Goal: Information Seeking & Learning: Check status

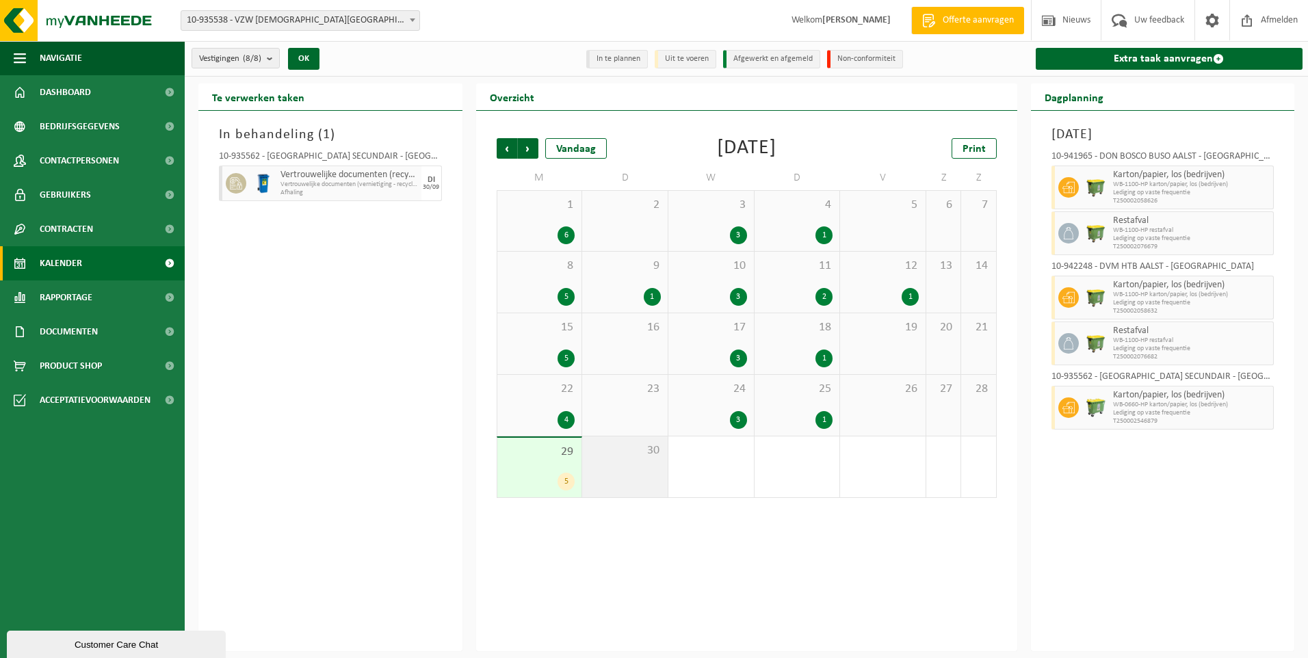
click at [613, 467] on div "30" at bounding box center [625, 467] width 86 height 61
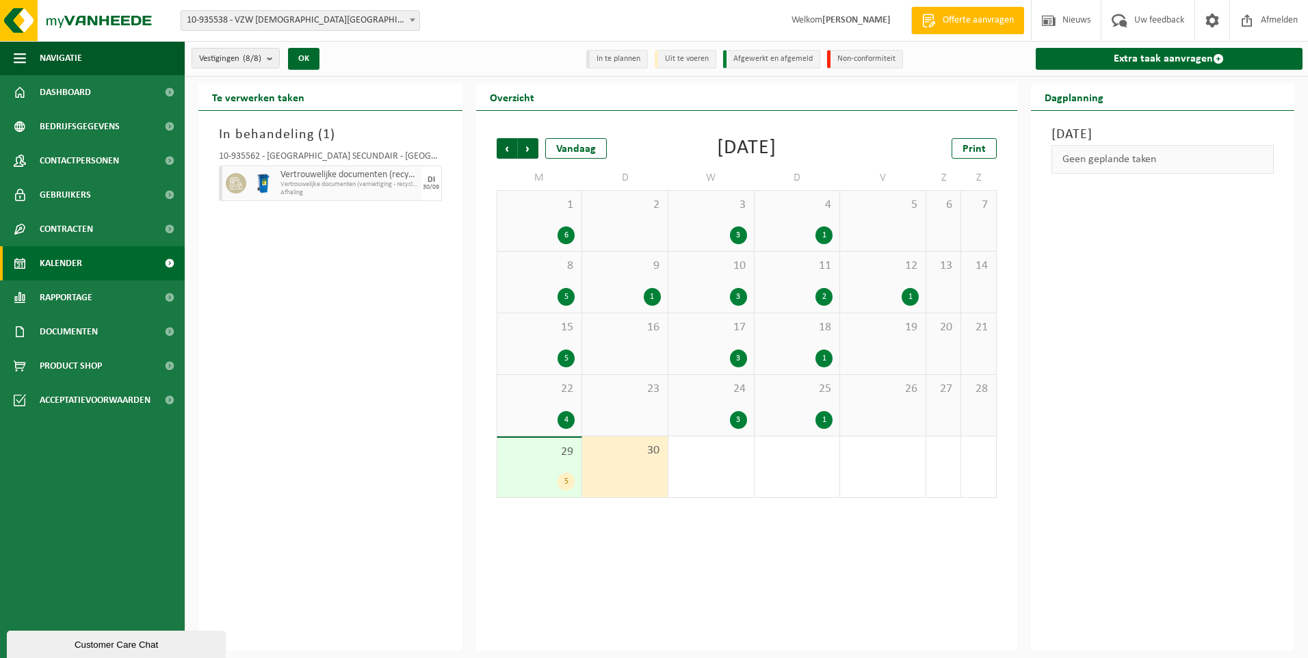
click at [523, 455] on span "29" at bounding box center [539, 452] width 71 height 15
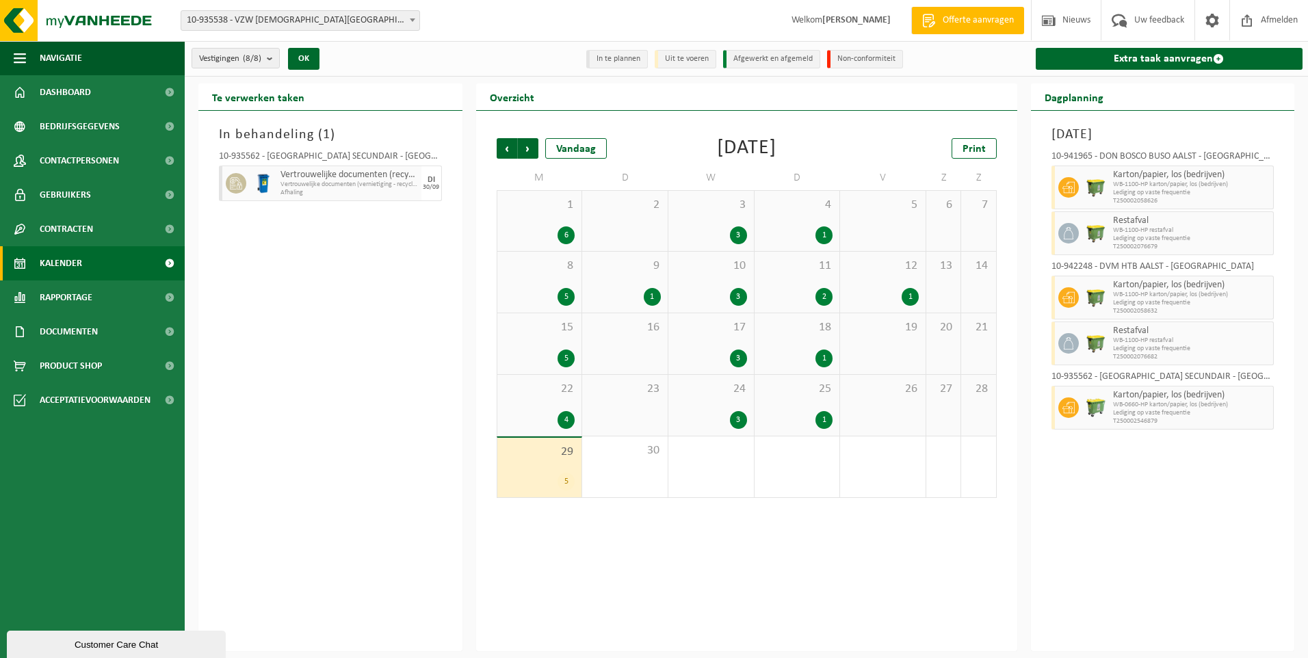
click at [332, 290] on div "In behandeling ( 1 ) 10-935562 - [GEOGRAPHIC_DATA] SECUNDAIR - ERPE-MERE Vertro…" at bounding box center [330, 381] width 264 height 541
click at [631, 466] on div "30" at bounding box center [625, 467] width 86 height 61
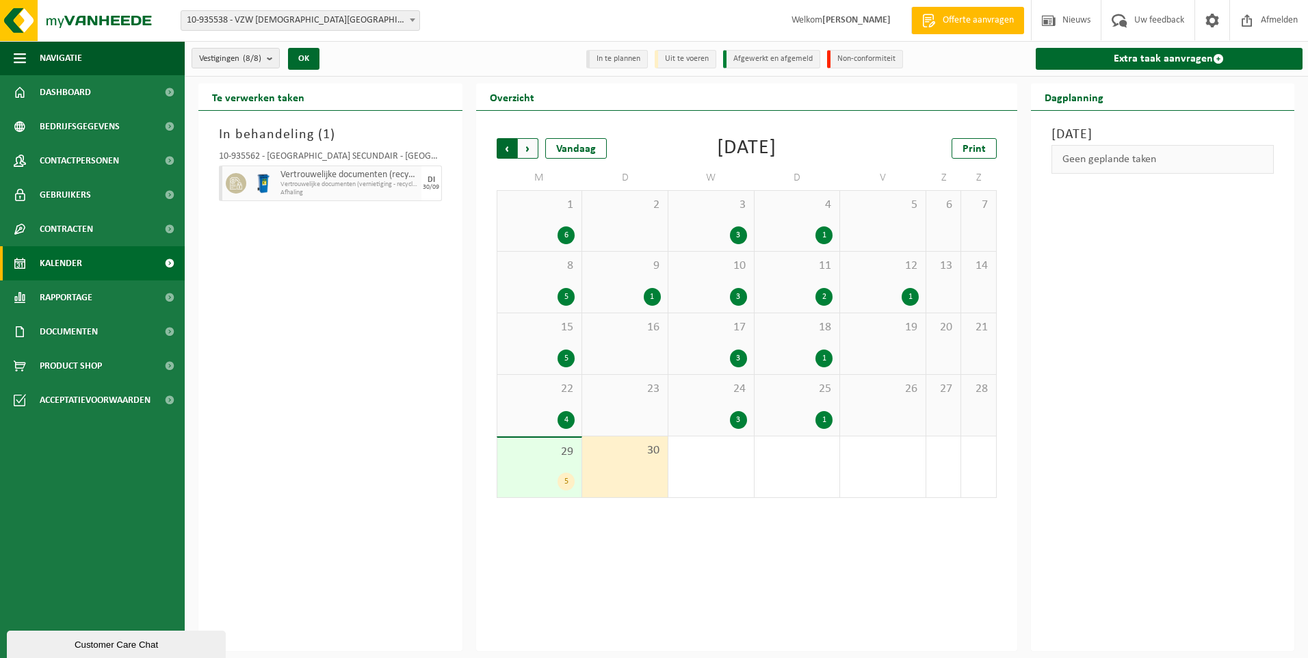
click at [535, 146] on span "Volgende" at bounding box center [528, 148] width 21 height 21
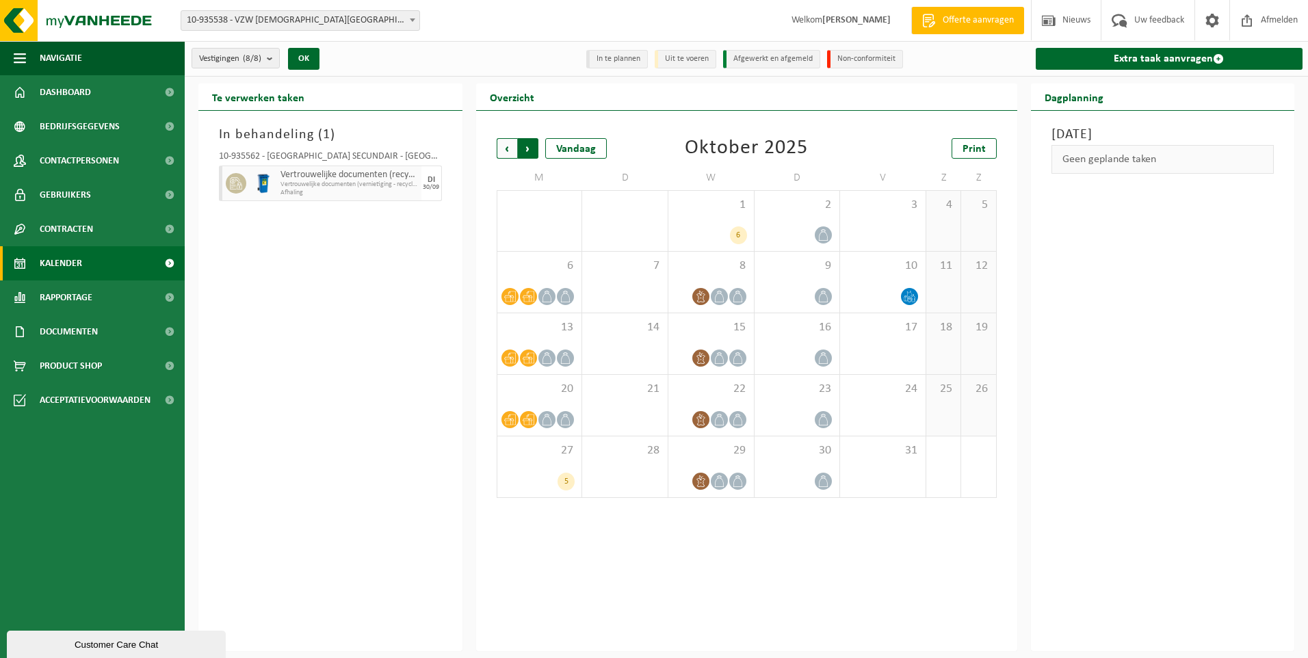
click at [501, 148] on span "Vorige" at bounding box center [507, 148] width 21 height 21
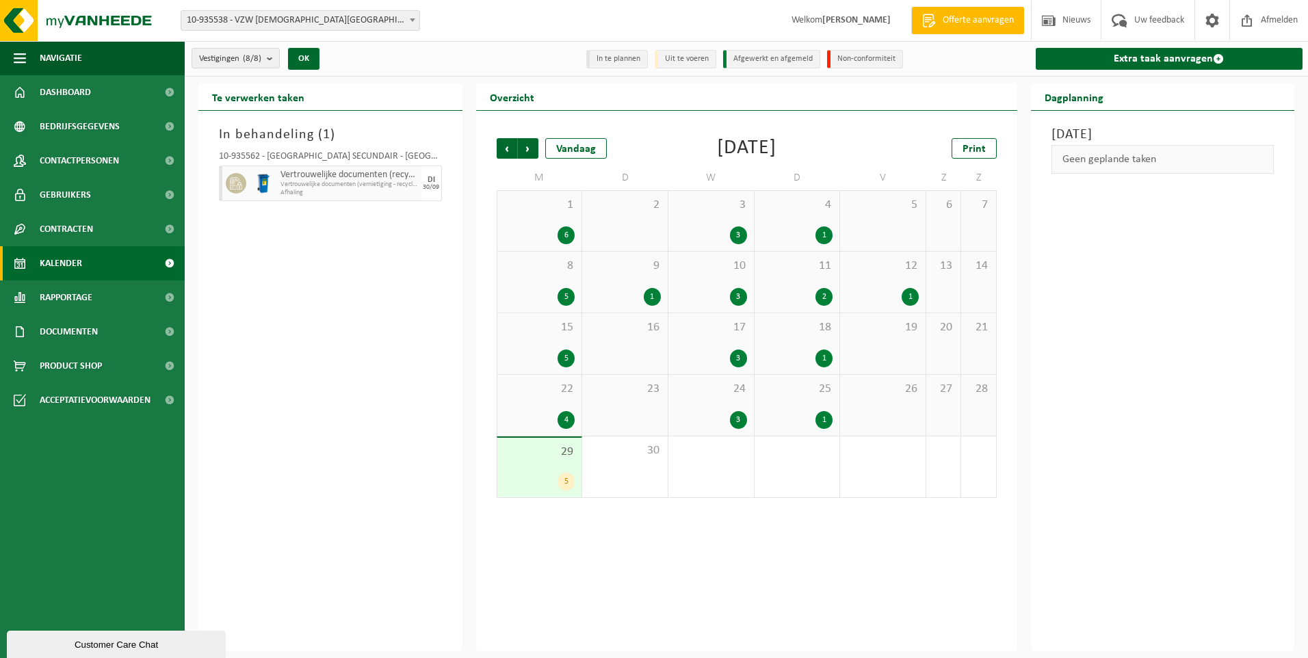
click at [340, 435] on div "In behandeling ( 1 ) 10-935562 - SINT-JOZEFSCHOOL MERE SECUNDAIR - ERPE-MERE Ve…" at bounding box center [330, 381] width 264 height 541
click at [335, 311] on div "In behandeling ( 1 ) 10-935562 - SINT-JOZEFSCHOOL MERE SECUNDAIR - ERPE-MERE Ve…" at bounding box center [330, 381] width 264 height 541
click at [1159, 50] on link "Extra taak aanvragen" at bounding box center [1170, 59] width 268 height 22
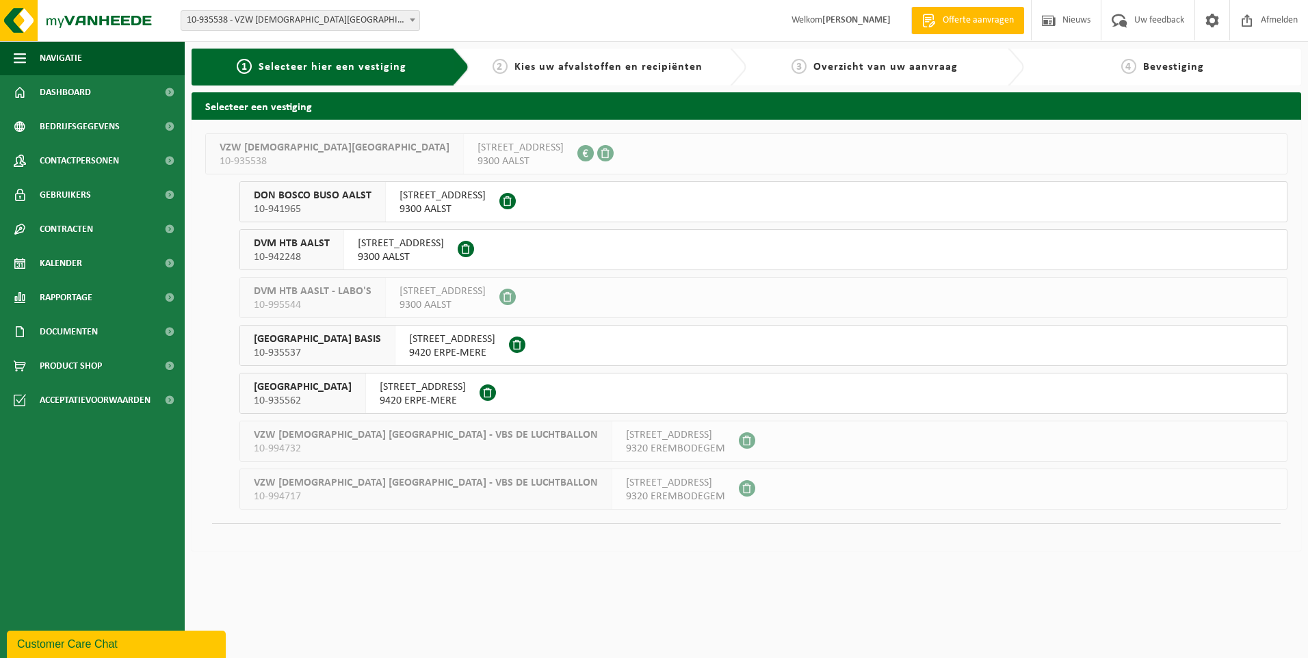
click at [466, 386] on span "KLOOSTERSTRAAT 31" at bounding box center [423, 387] width 86 height 14
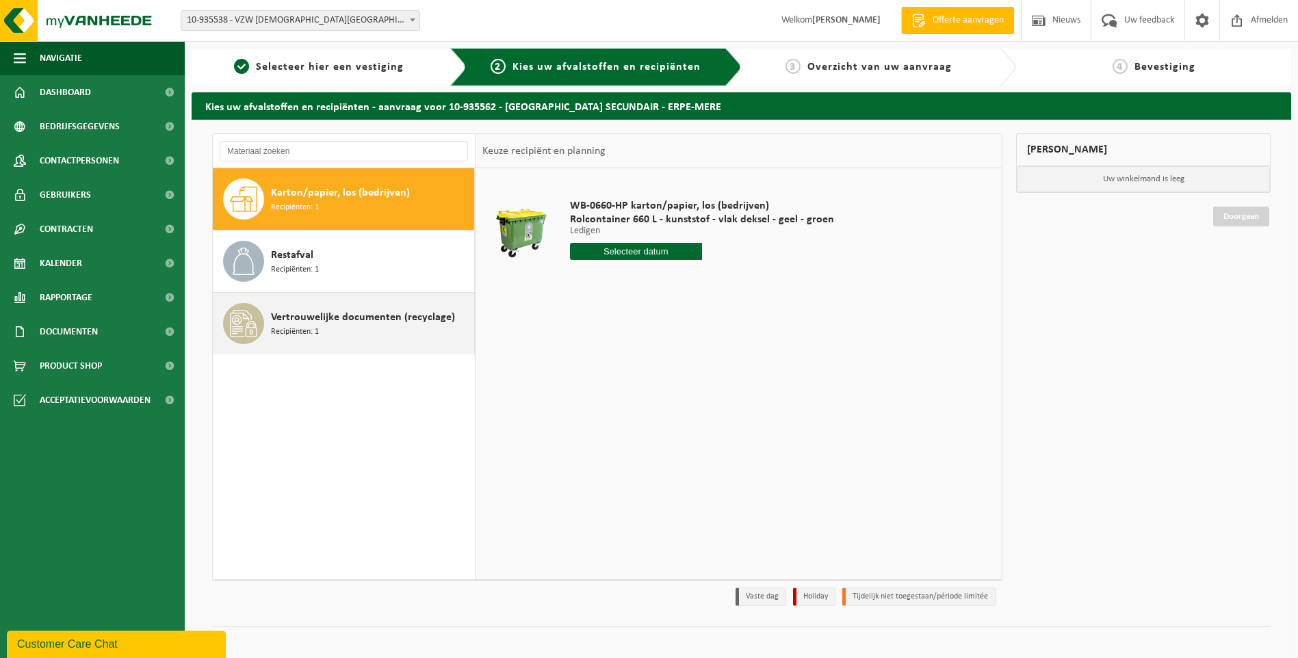
click at [345, 330] on div "Vertrouwelijke documenten (recyclage) Recipiënten: 1" at bounding box center [371, 323] width 200 height 41
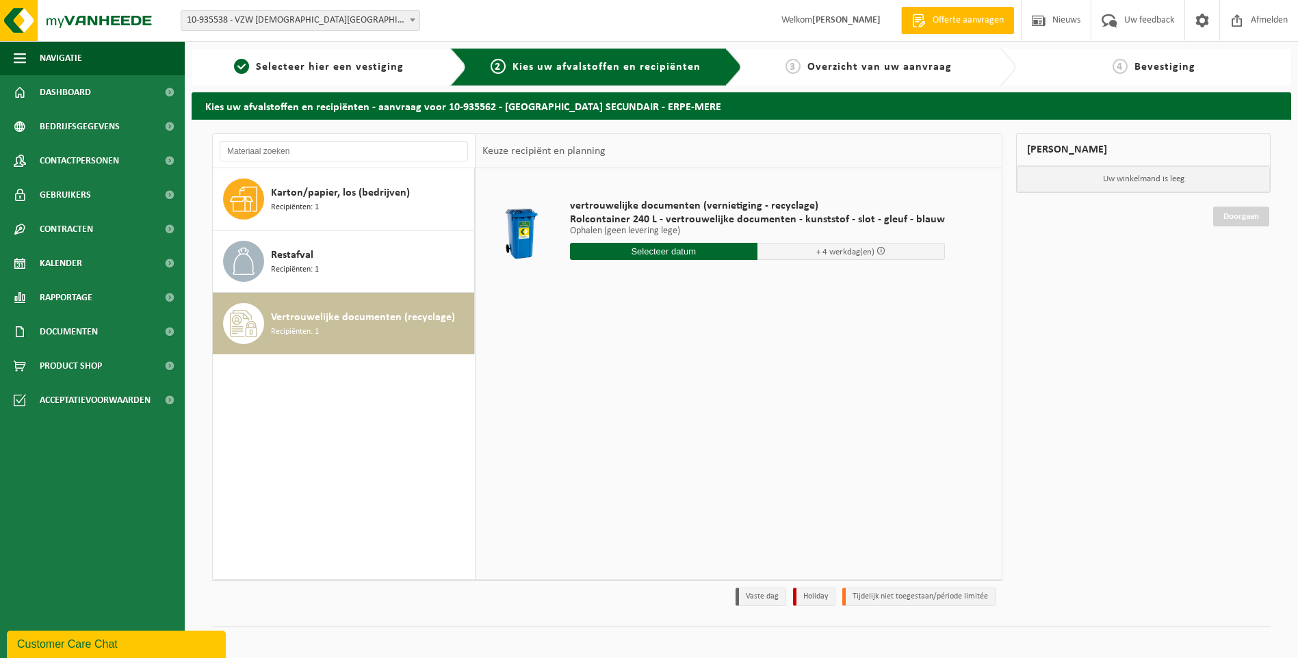
click at [876, 251] on span at bounding box center [880, 250] width 9 height 9
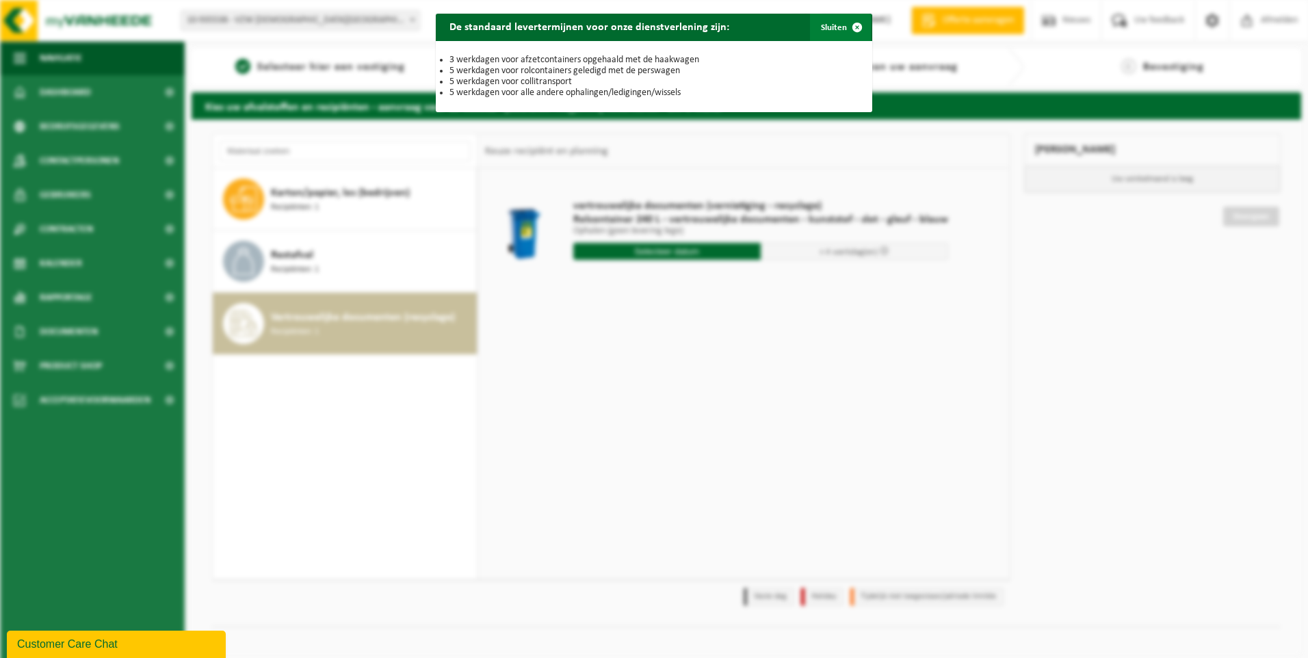
click at [830, 27] on button "Sluiten" at bounding box center [840, 27] width 61 height 27
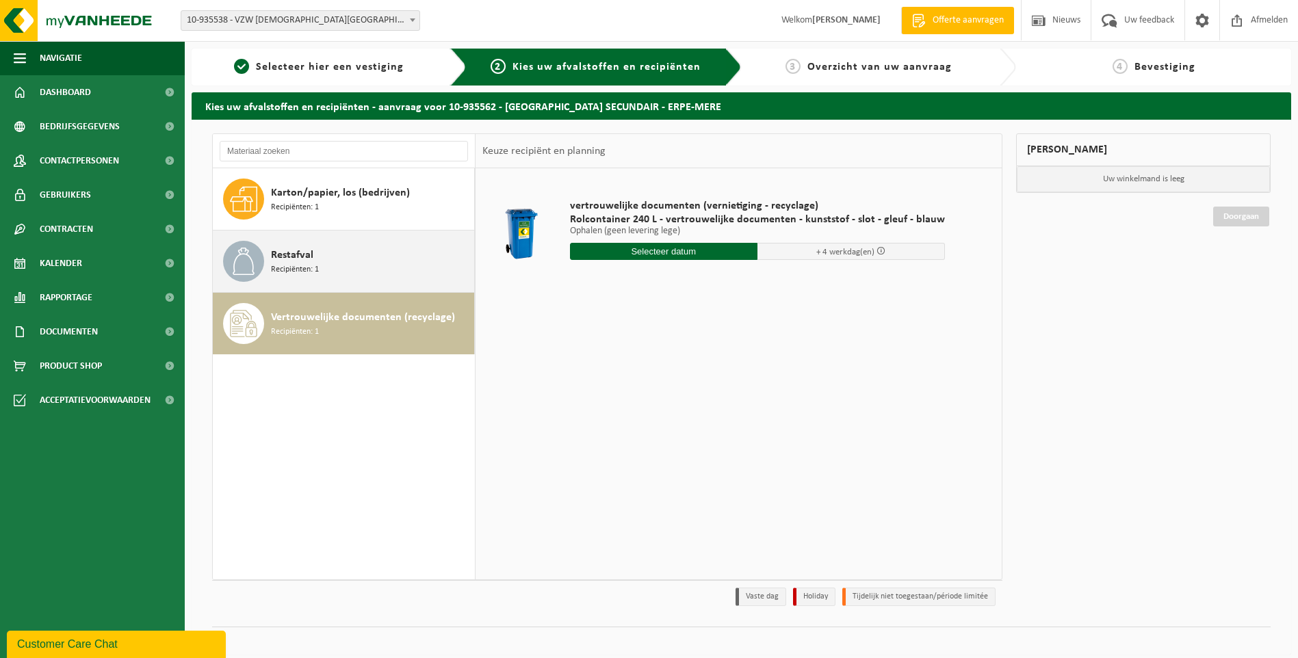
click at [325, 246] on div "Restafval Recipiënten: 1" at bounding box center [371, 261] width 200 height 41
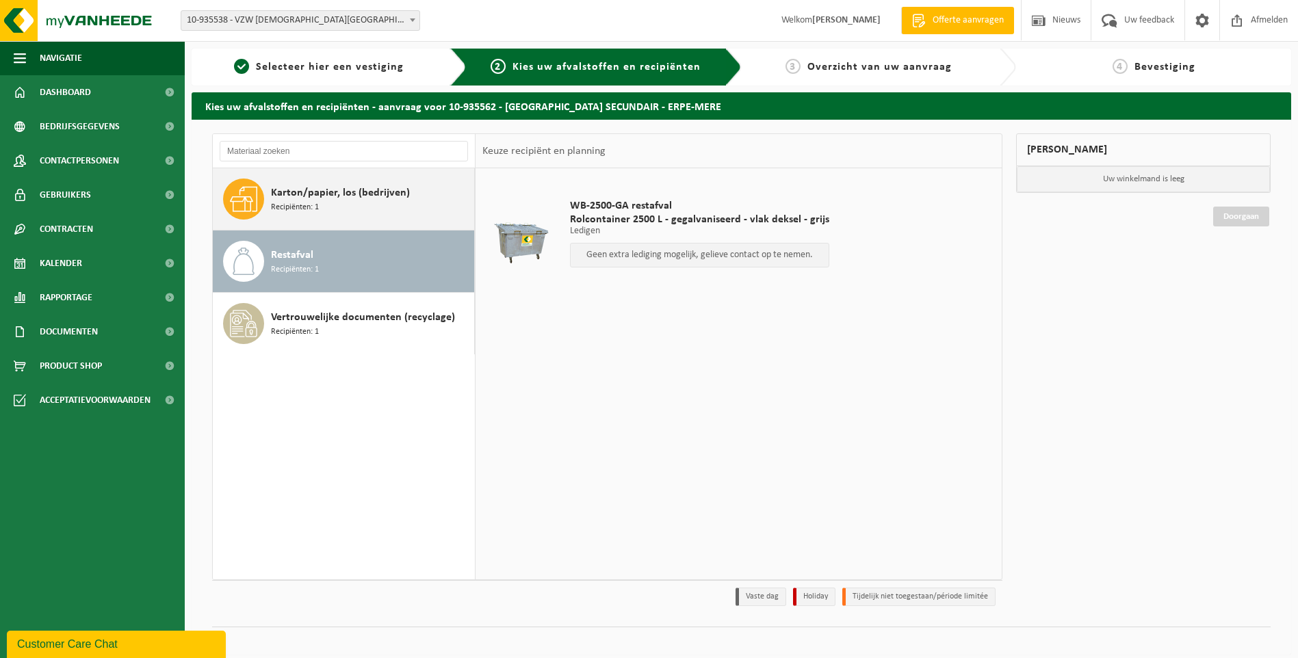
click at [374, 200] on span "Karton/papier, los (bedrijven)" at bounding box center [340, 193] width 139 height 16
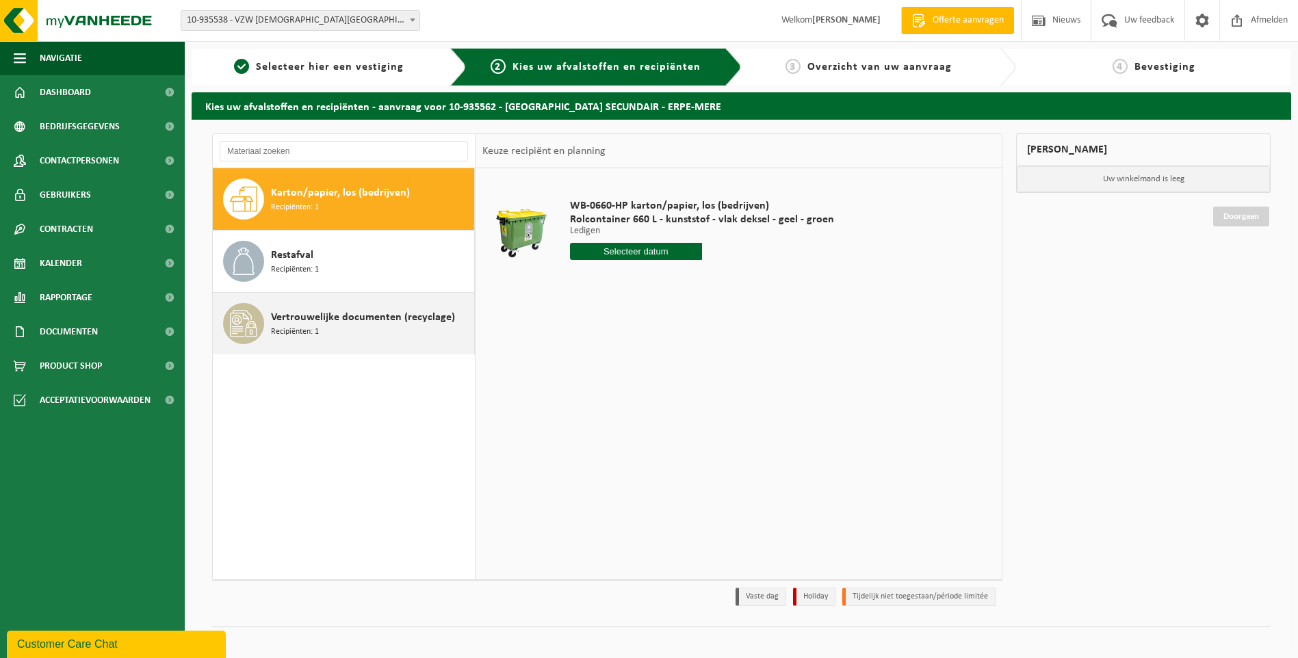
click at [302, 329] on span "Recipiënten: 1" at bounding box center [295, 332] width 48 height 13
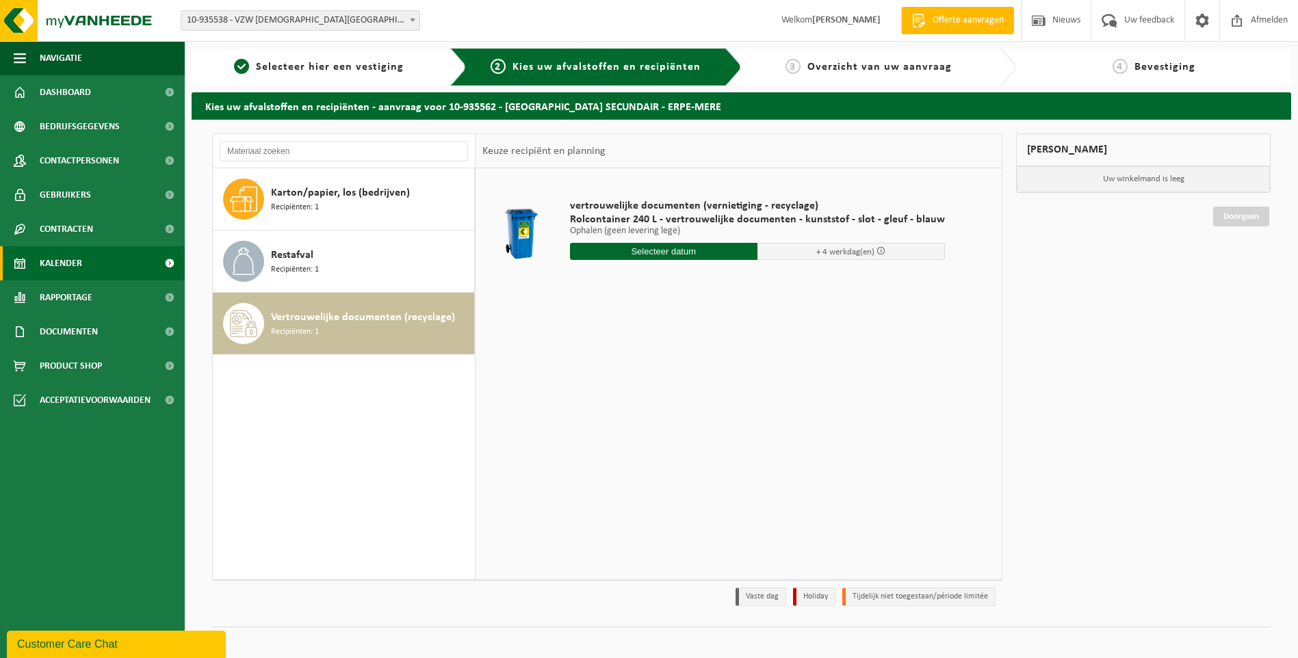
click at [62, 261] on span "Kalender" at bounding box center [61, 263] width 42 height 34
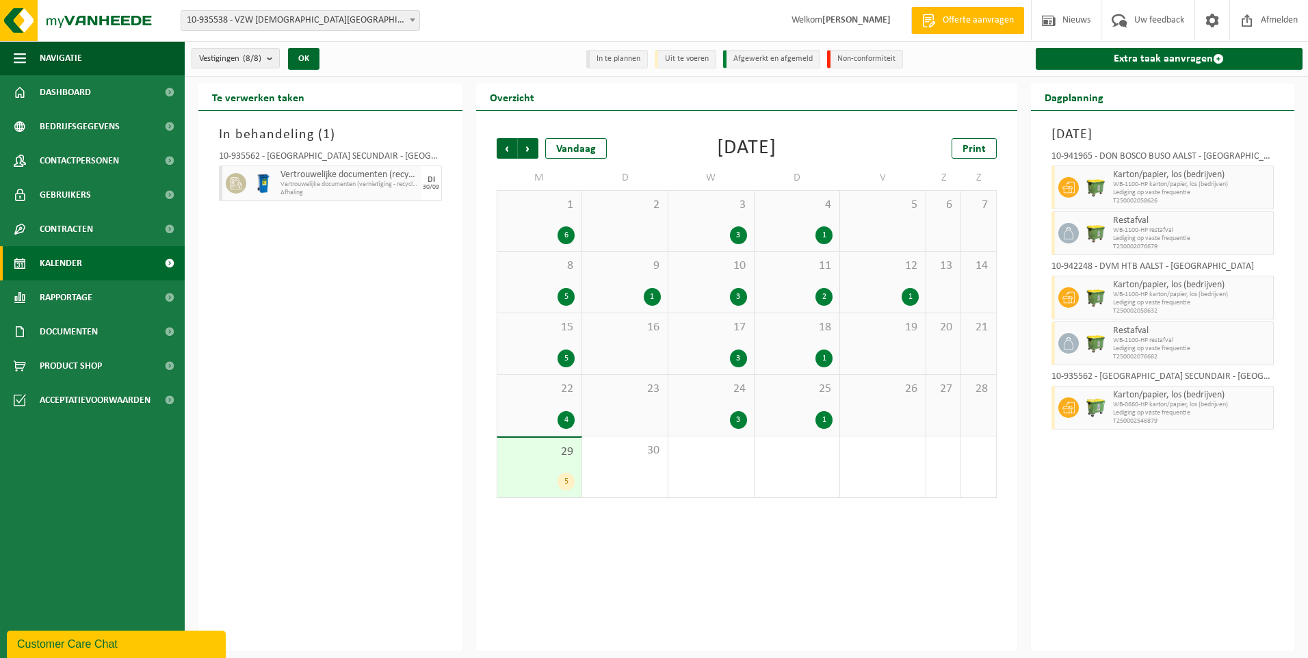
click at [614, 277] on div "9 1" at bounding box center [625, 282] width 86 height 61
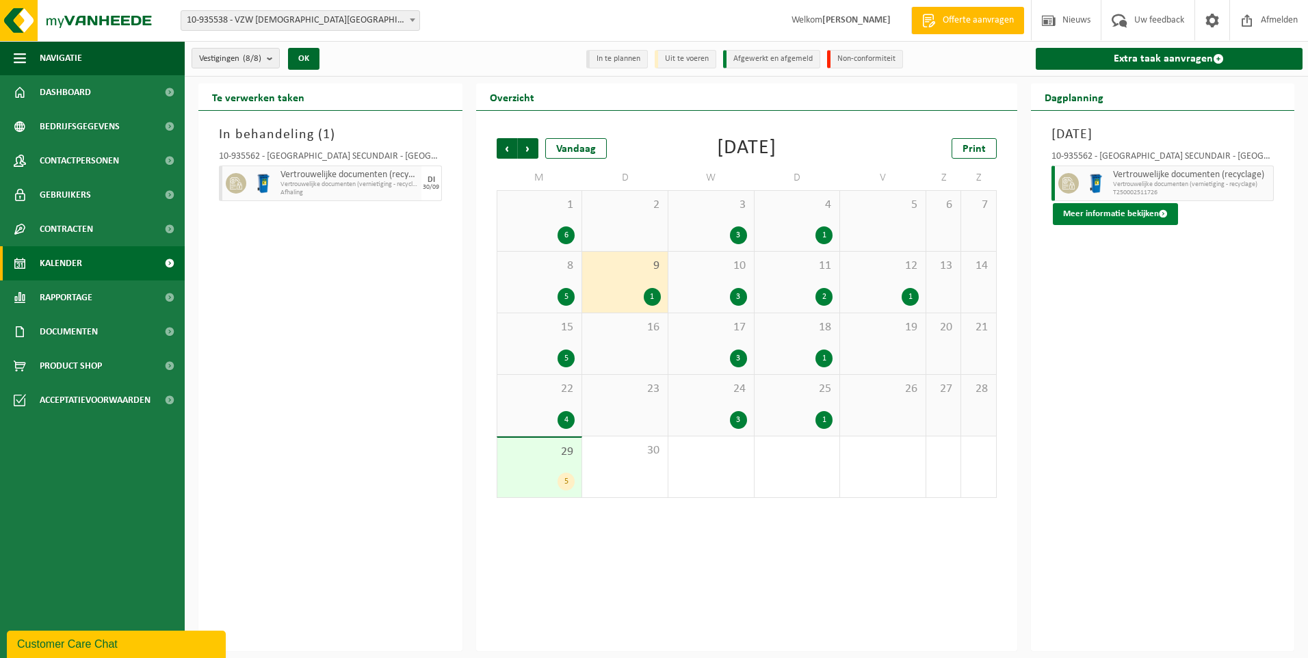
click at [1133, 213] on button "Meer informatie bekijken" at bounding box center [1115, 214] width 125 height 22
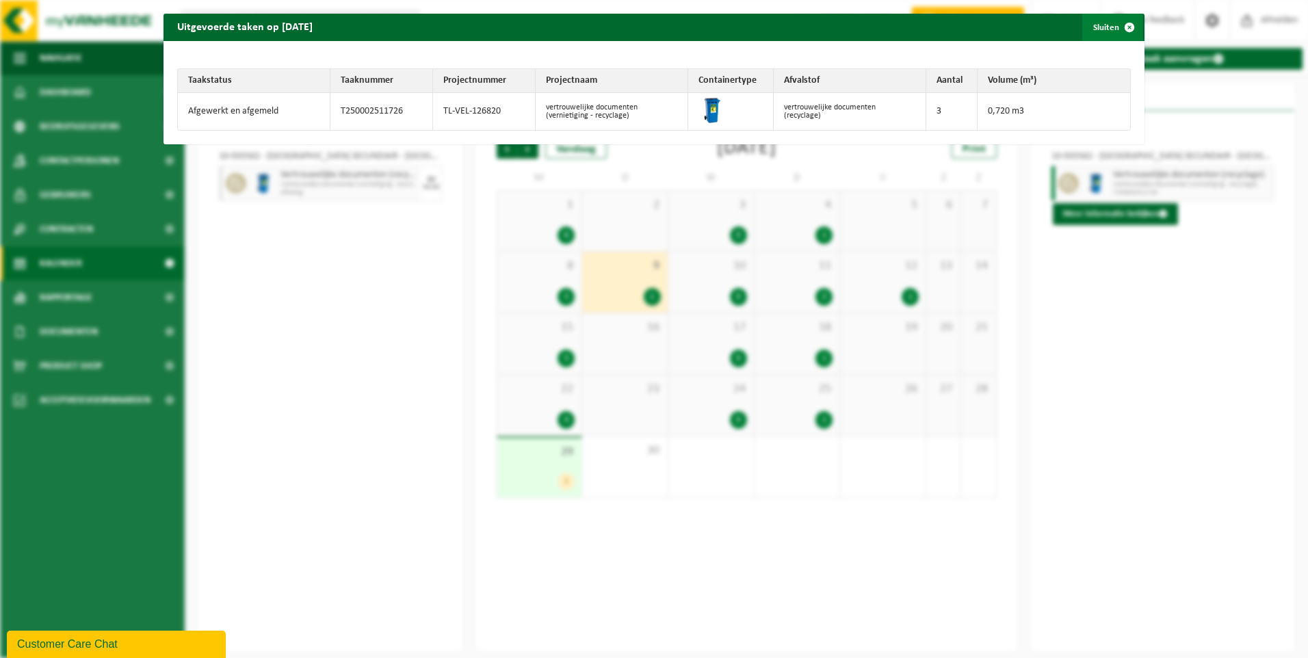
click at [1118, 25] on span "button" at bounding box center [1129, 27] width 27 height 27
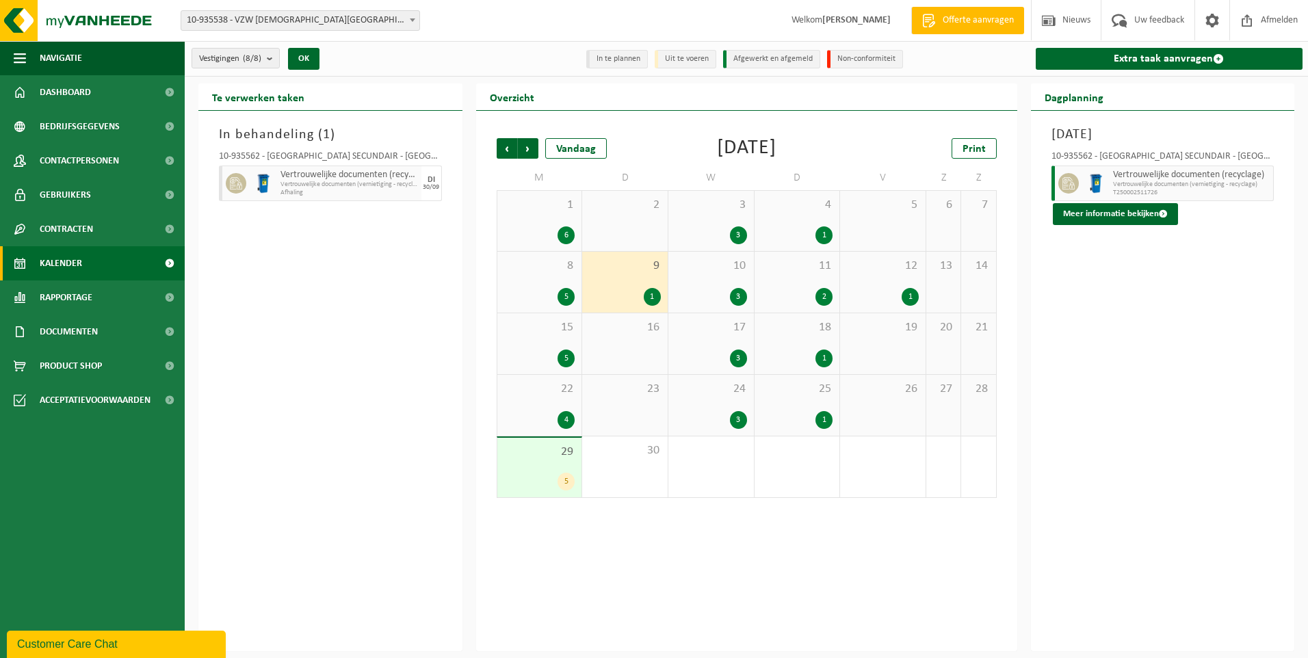
click at [1125, 292] on div "Dinsdag 9 september 2025 10-935562 - SINT-JOZEFSCHOOL MERE SECUNDAIR - ERPE-MER…" at bounding box center [1163, 381] width 264 height 541
click at [278, 316] on div "In behandeling ( 1 ) 10-935562 - SINT-JOZEFSCHOOL MERE SECUNDAIR - ERPE-MERE Ve…" at bounding box center [330, 381] width 264 height 541
click at [1263, 16] on span "Afmelden" at bounding box center [1280, 20] width 44 height 40
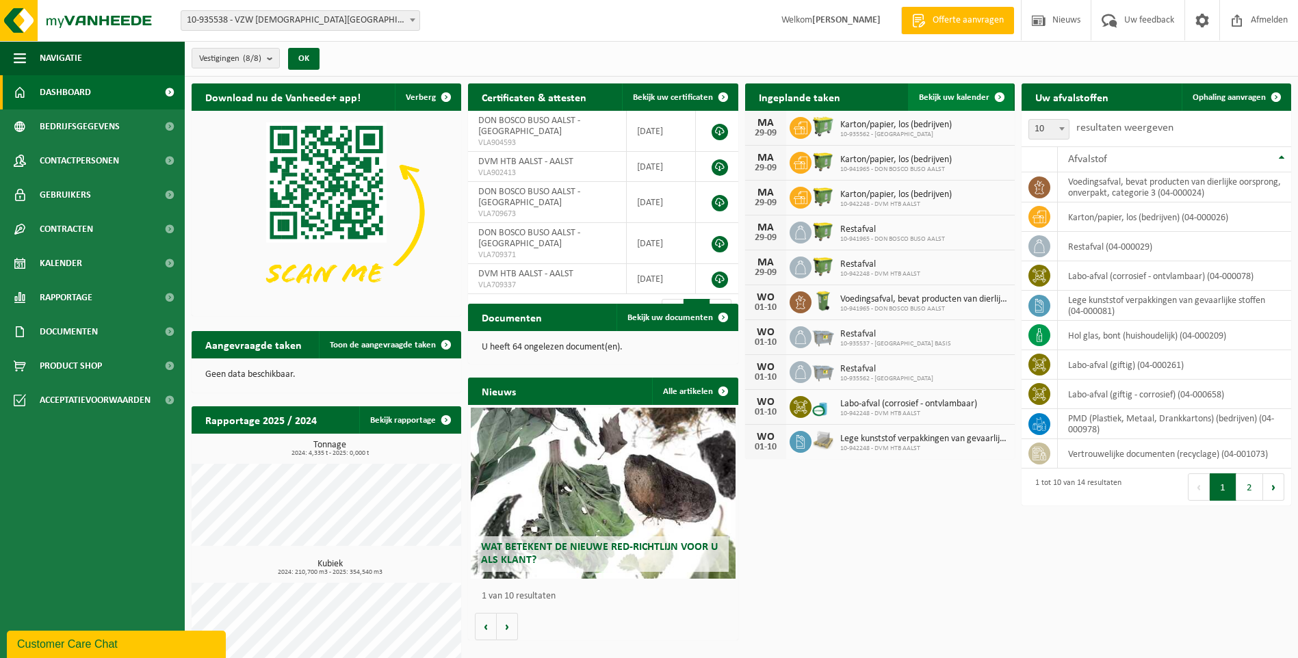
click at [945, 88] on link "Bekijk uw kalender" at bounding box center [960, 96] width 105 height 27
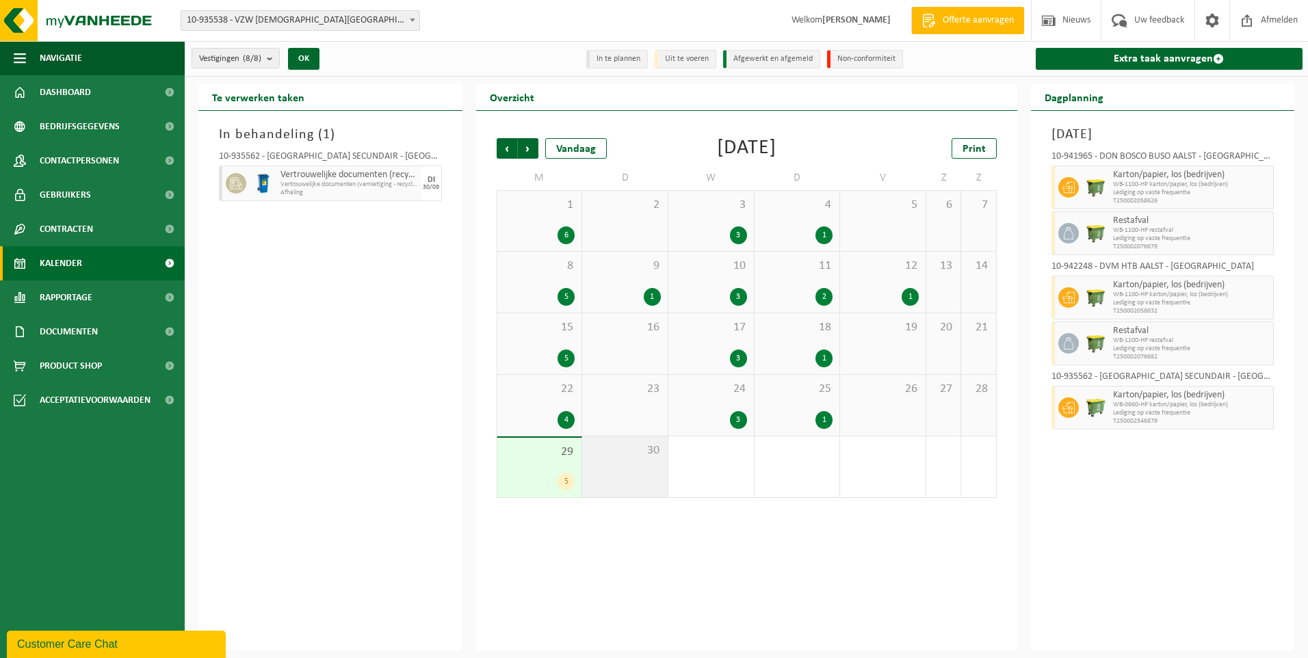
click at [634, 454] on span "30" at bounding box center [625, 450] width 72 height 15
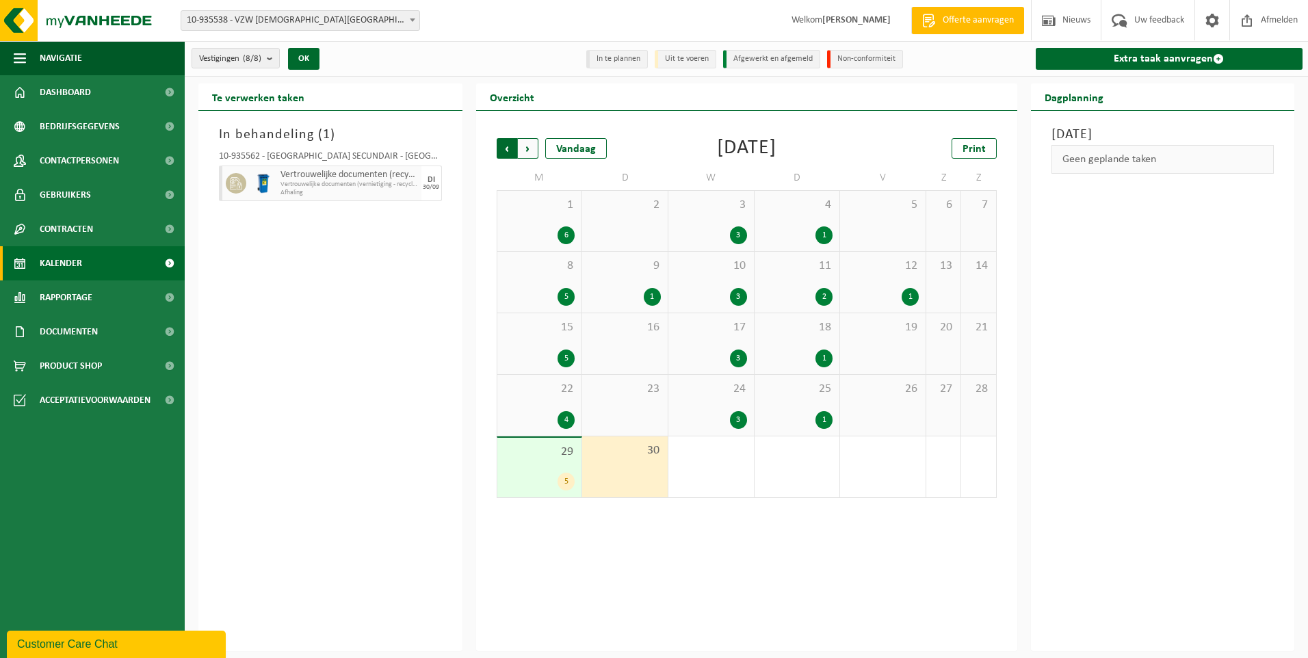
click at [521, 149] on span "Volgende" at bounding box center [528, 148] width 21 height 21
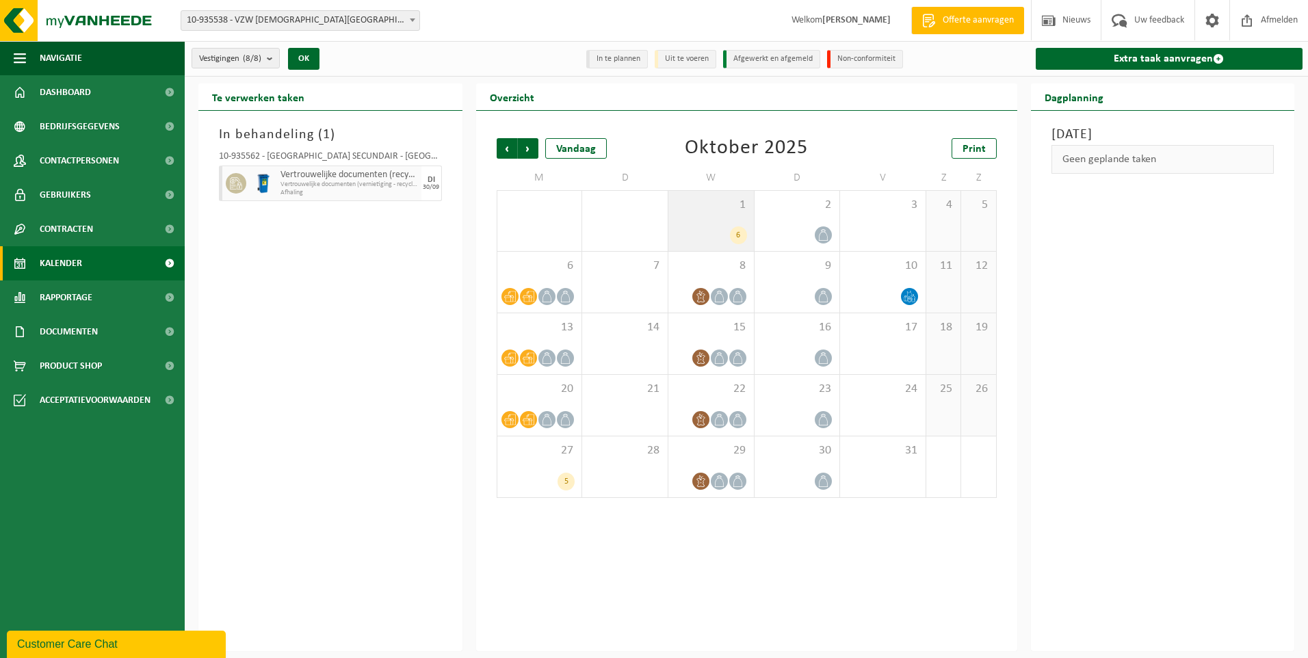
click at [699, 226] on div "6" at bounding box center [711, 235] width 72 height 18
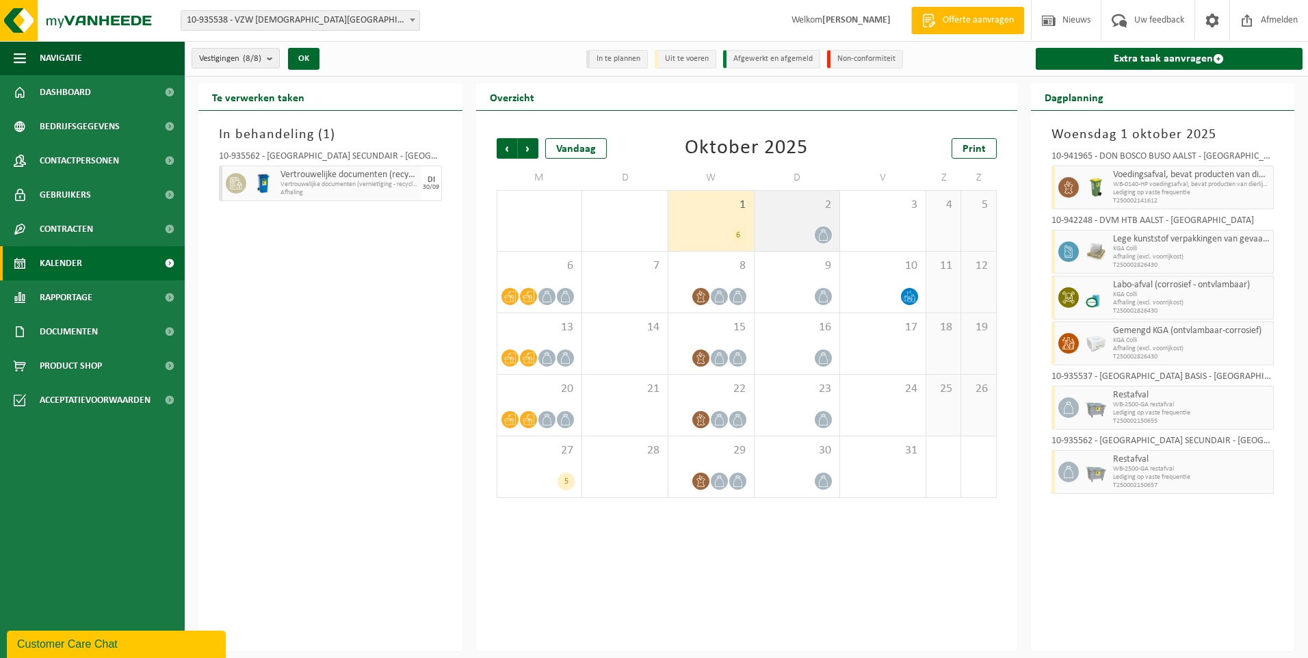
click at [785, 220] on div "2" at bounding box center [798, 221] width 86 height 60
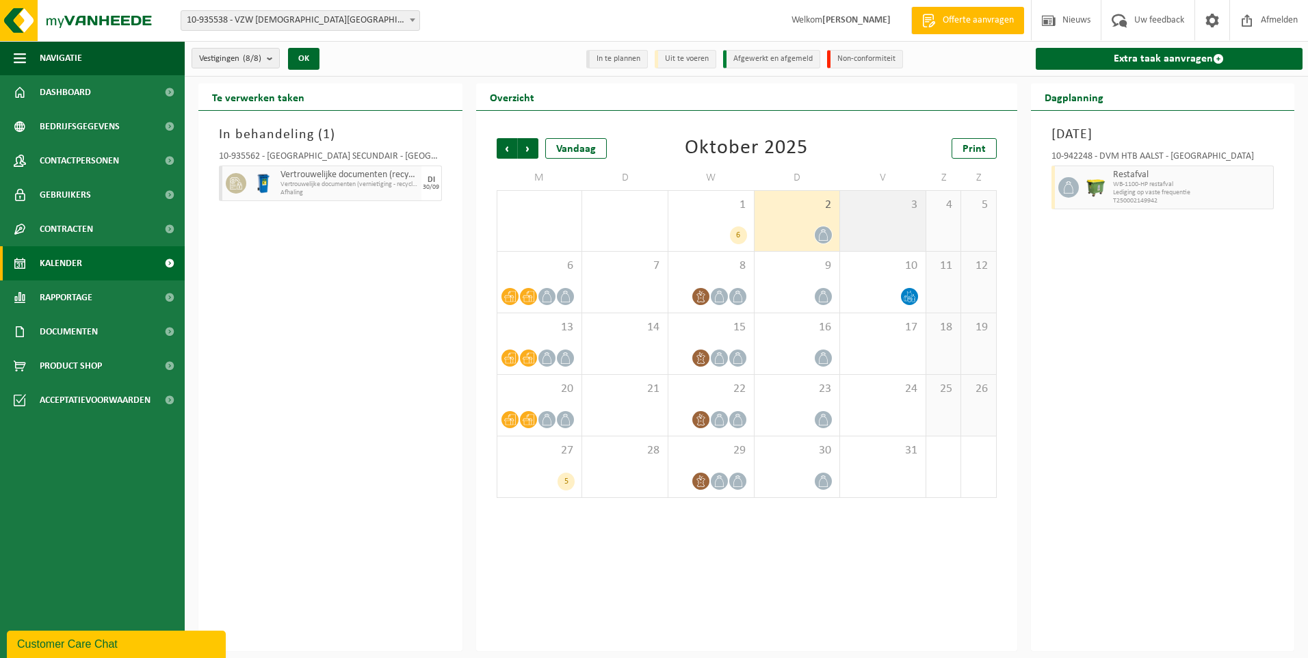
click at [881, 221] on div "3" at bounding box center [883, 221] width 86 height 60
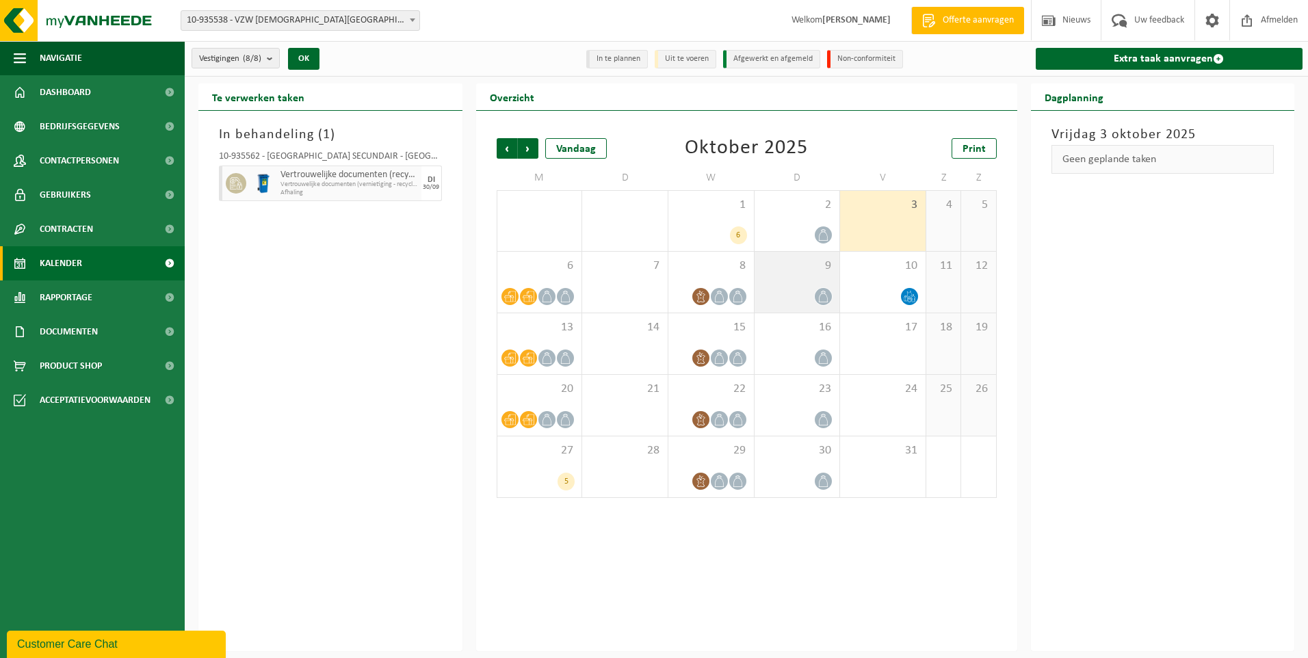
click at [795, 276] on div "9" at bounding box center [798, 282] width 86 height 61
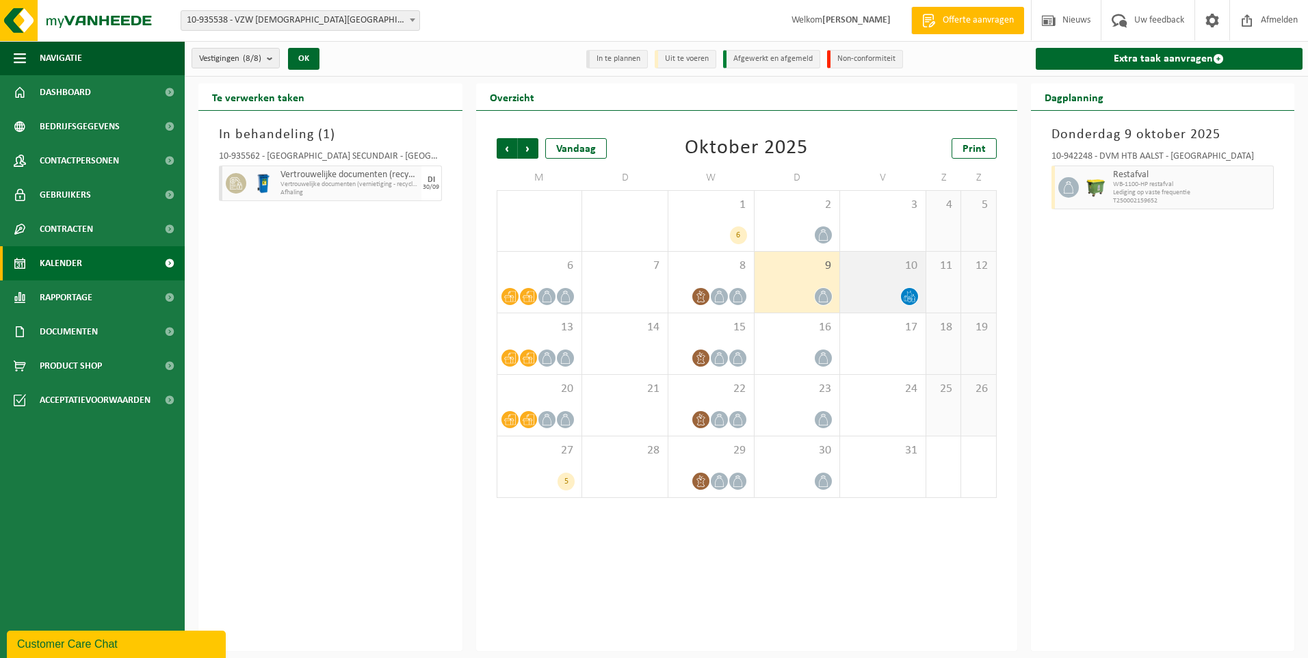
drag, startPoint x: 873, startPoint y: 278, endPoint x: 864, endPoint y: 280, distance: 9.1
click at [869, 278] on div "10" at bounding box center [883, 282] width 86 height 61
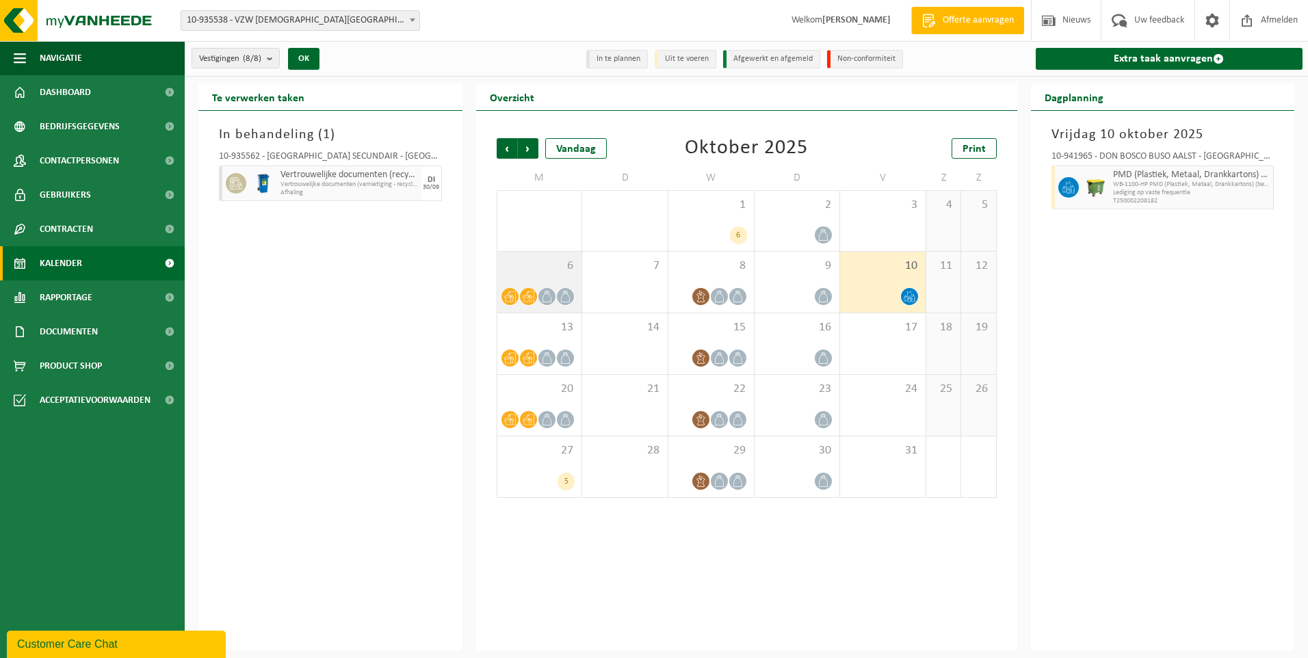
click at [540, 269] on span "6" at bounding box center [539, 266] width 71 height 15
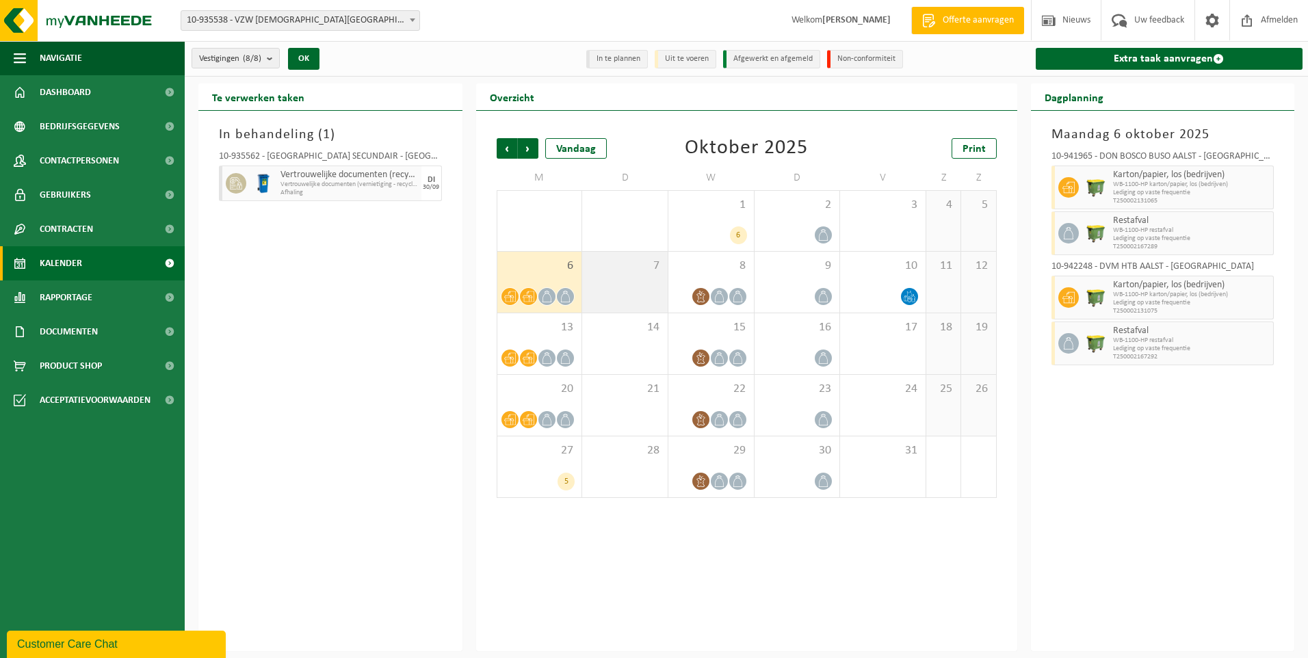
click at [623, 281] on div "7" at bounding box center [625, 282] width 86 height 61
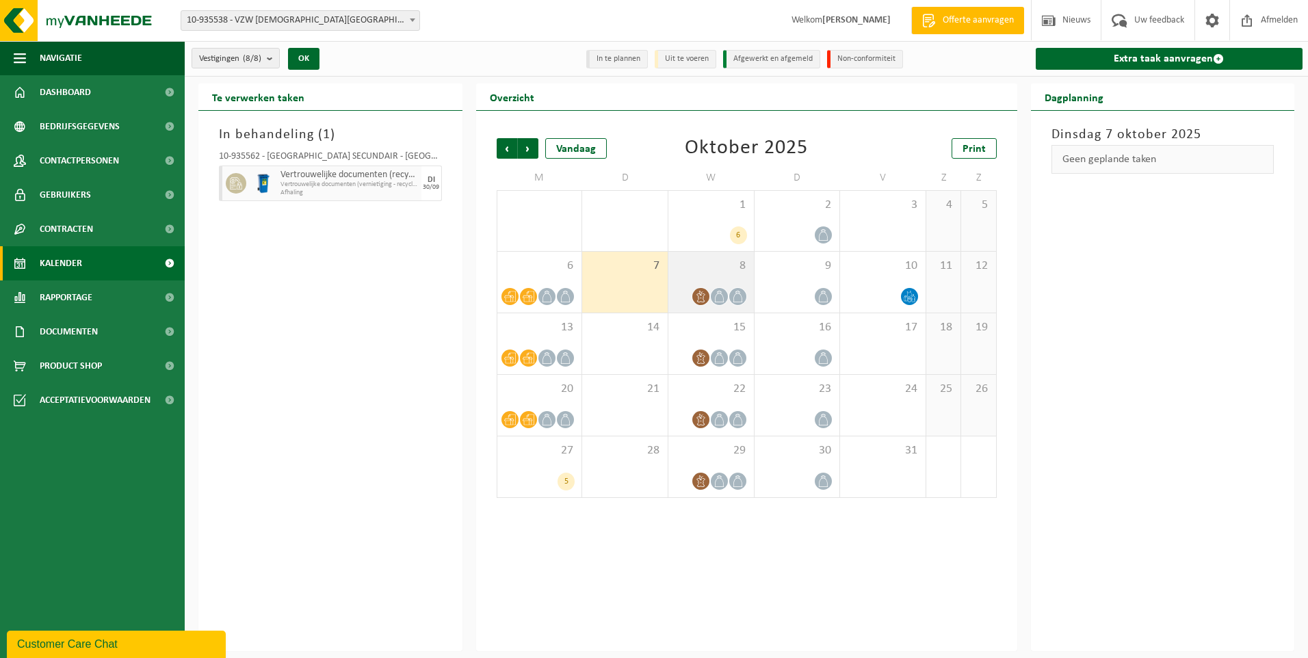
click at [699, 255] on div "8" at bounding box center [711, 282] width 86 height 61
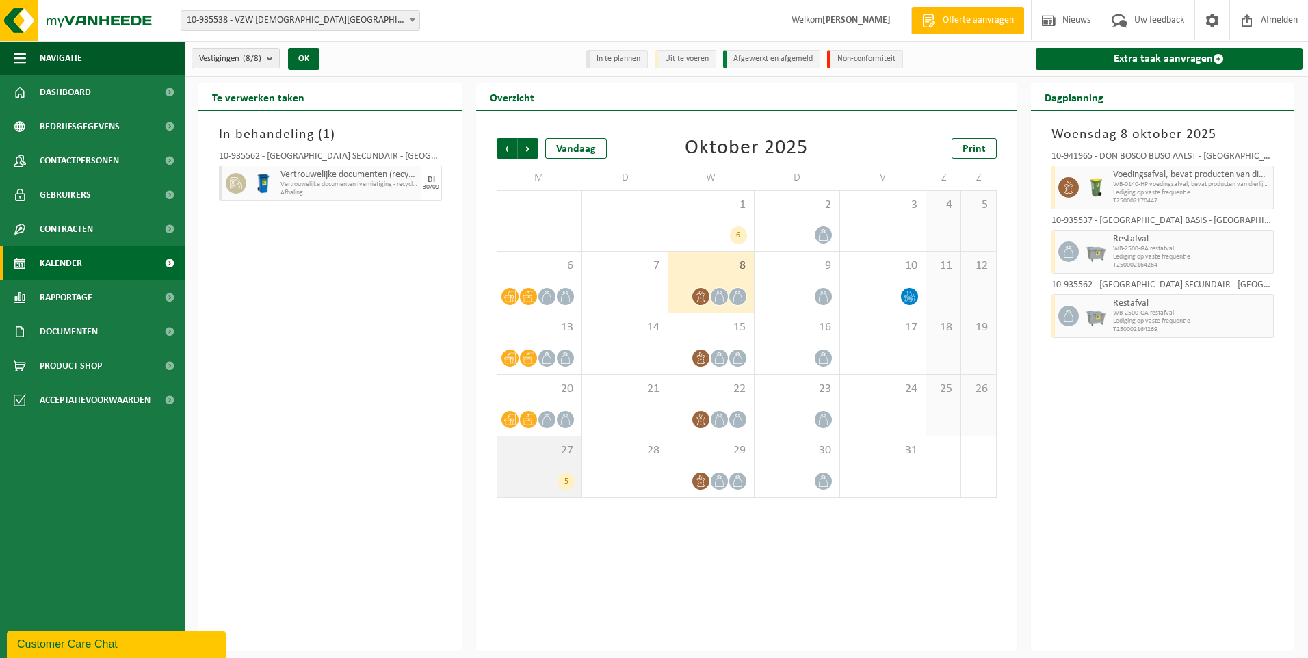
click at [534, 473] on div "5" at bounding box center [539, 482] width 71 height 18
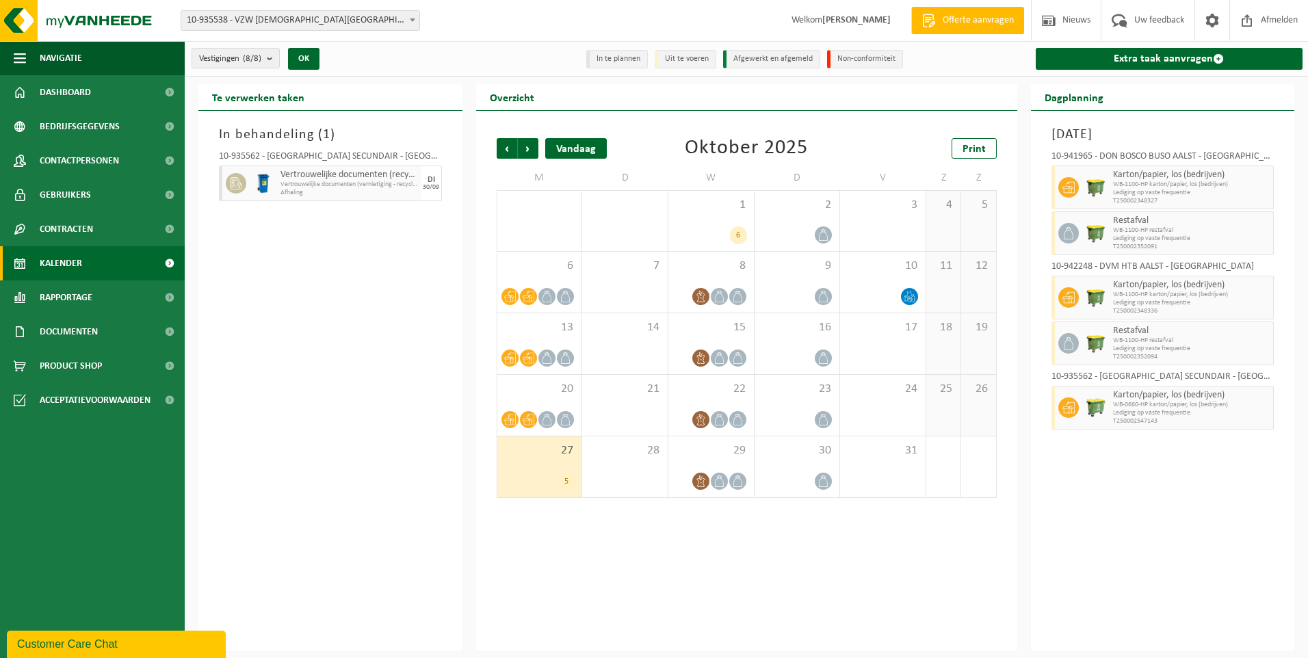
click at [584, 146] on div "Vandaag" at bounding box center [576, 148] width 62 height 21
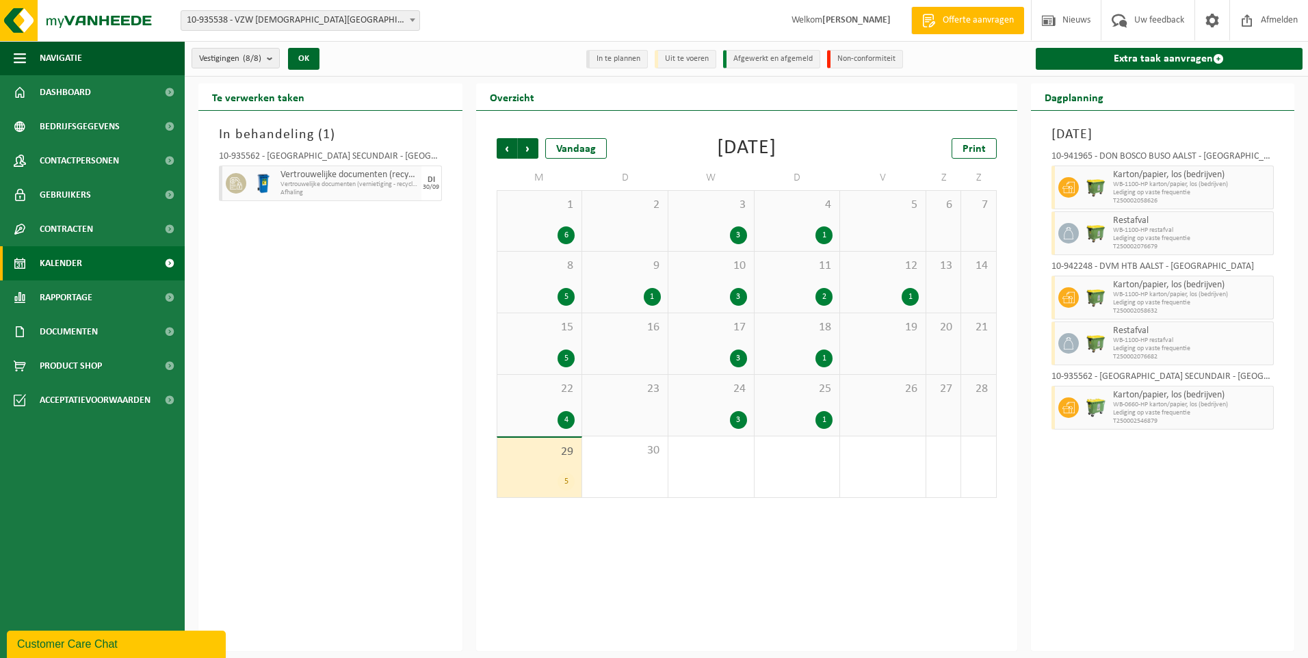
click at [616, 285] on div "9 1" at bounding box center [625, 282] width 86 height 61
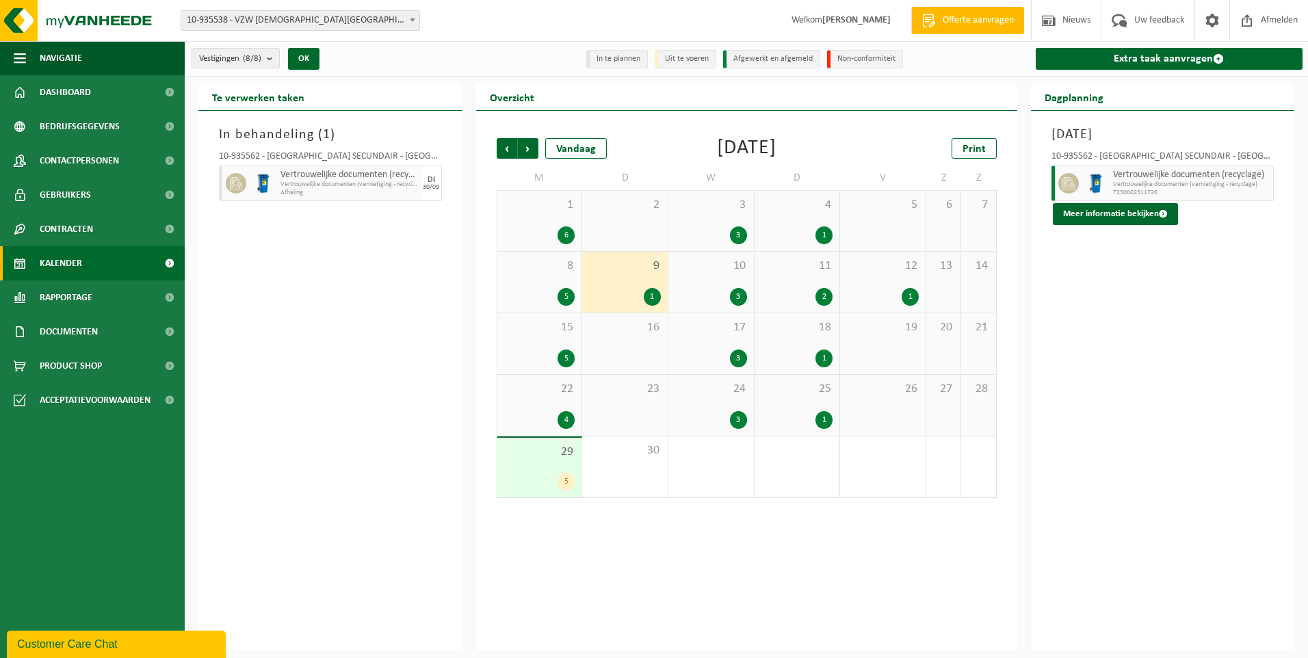
click at [530, 466] on div "29 5" at bounding box center [539, 468] width 85 height 60
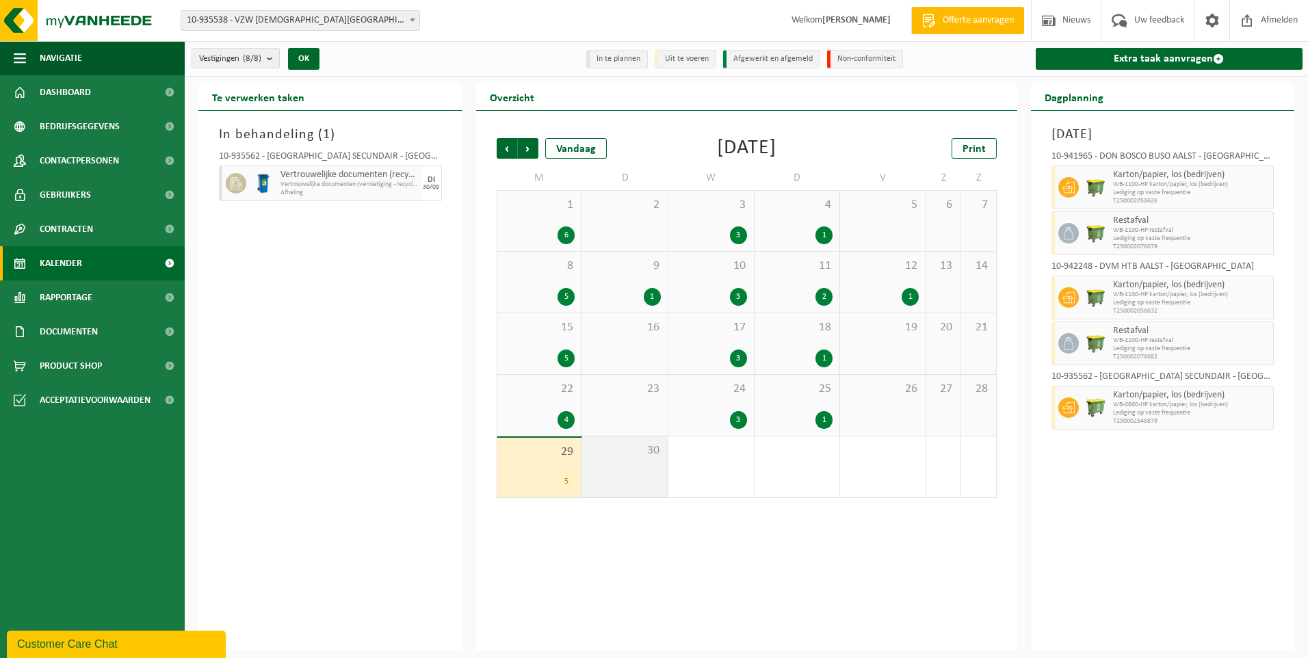
click at [612, 460] on div "30" at bounding box center [625, 467] width 86 height 61
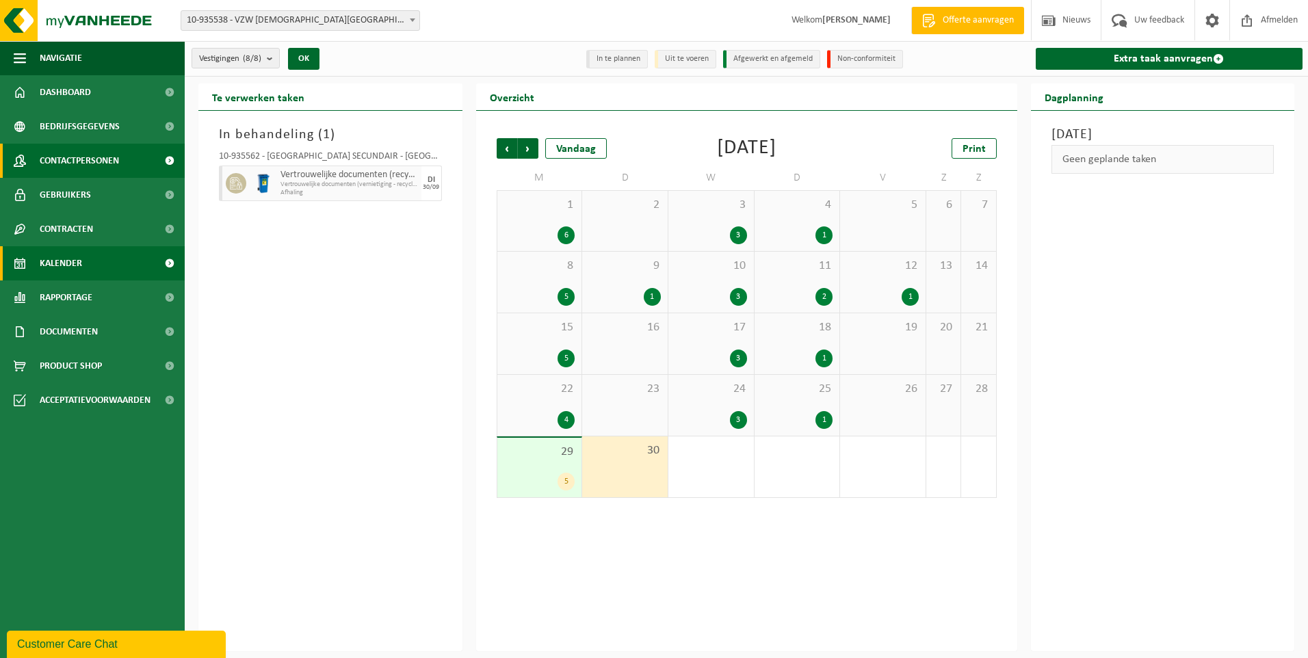
click at [94, 159] on span "Contactpersonen" at bounding box center [79, 161] width 79 height 34
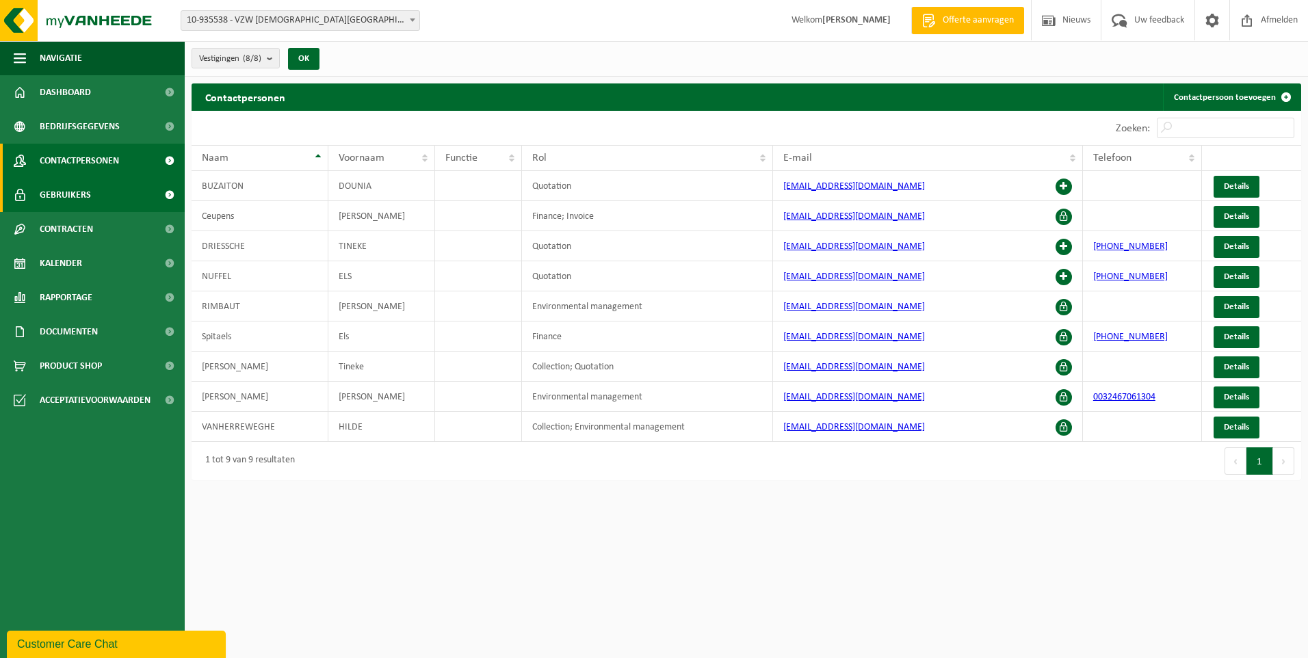
click at [87, 202] on span "Gebruikers" at bounding box center [65, 195] width 51 height 34
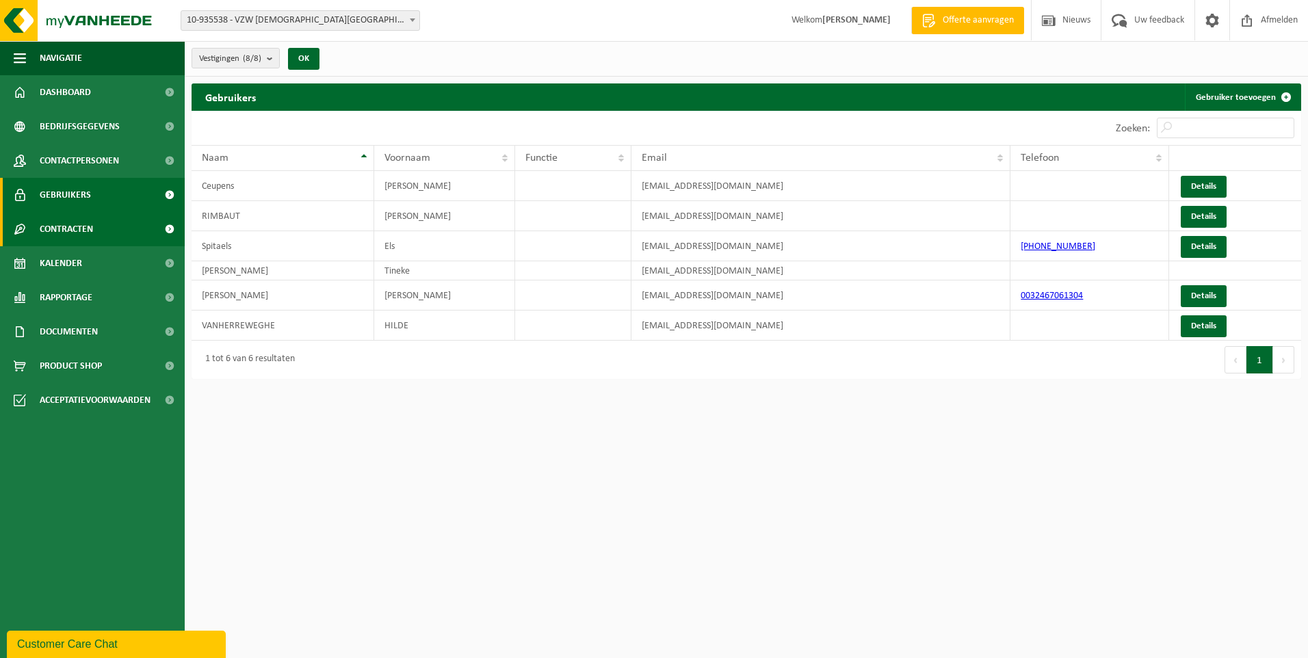
click at [87, 225] on span "Contracten" at bounding box center [66, 229] width 53 height 34
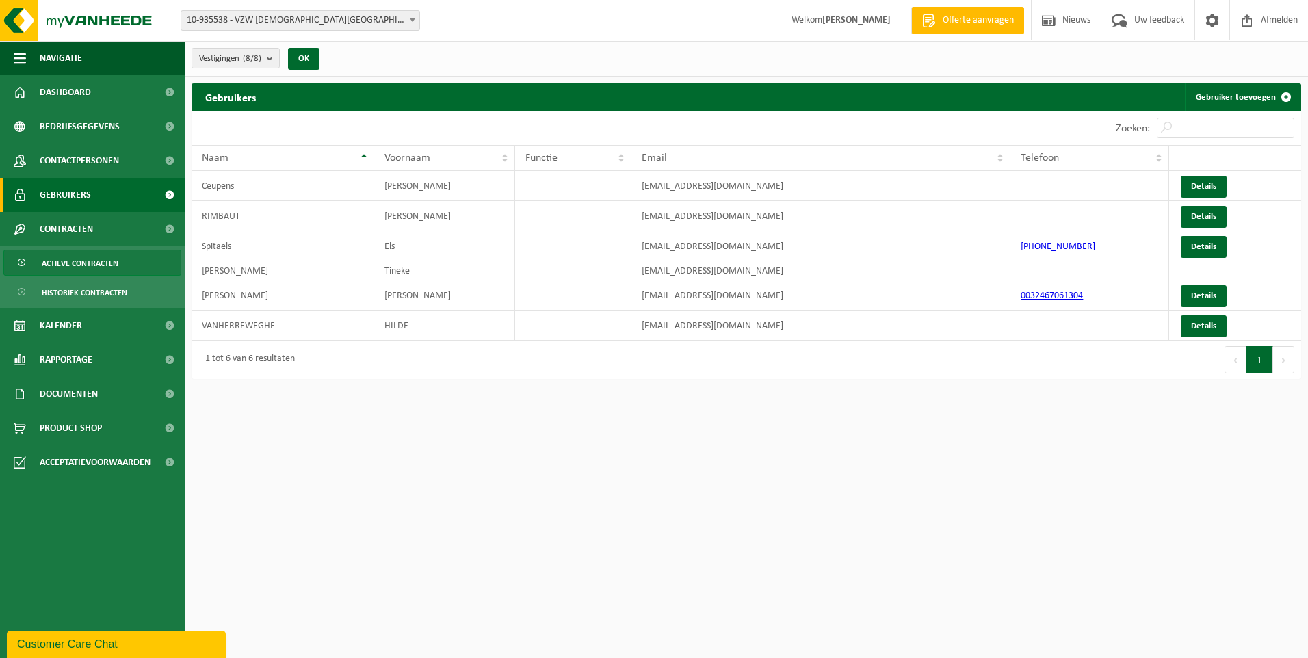
click at [81, 269] on span "Actieve contracten" at bounding box center [80, 263] width 77 height 26
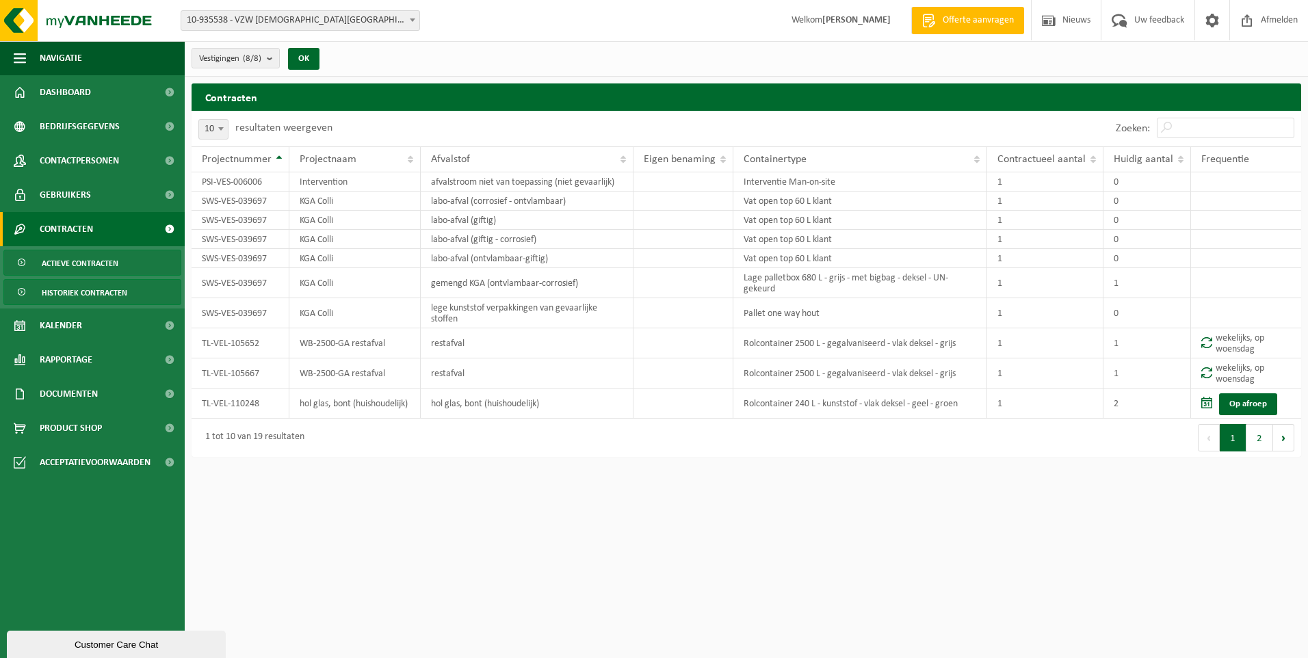
click at [85, 291] on span "Historiek contracten" at bounding box center [85, 293] width 86 height 26
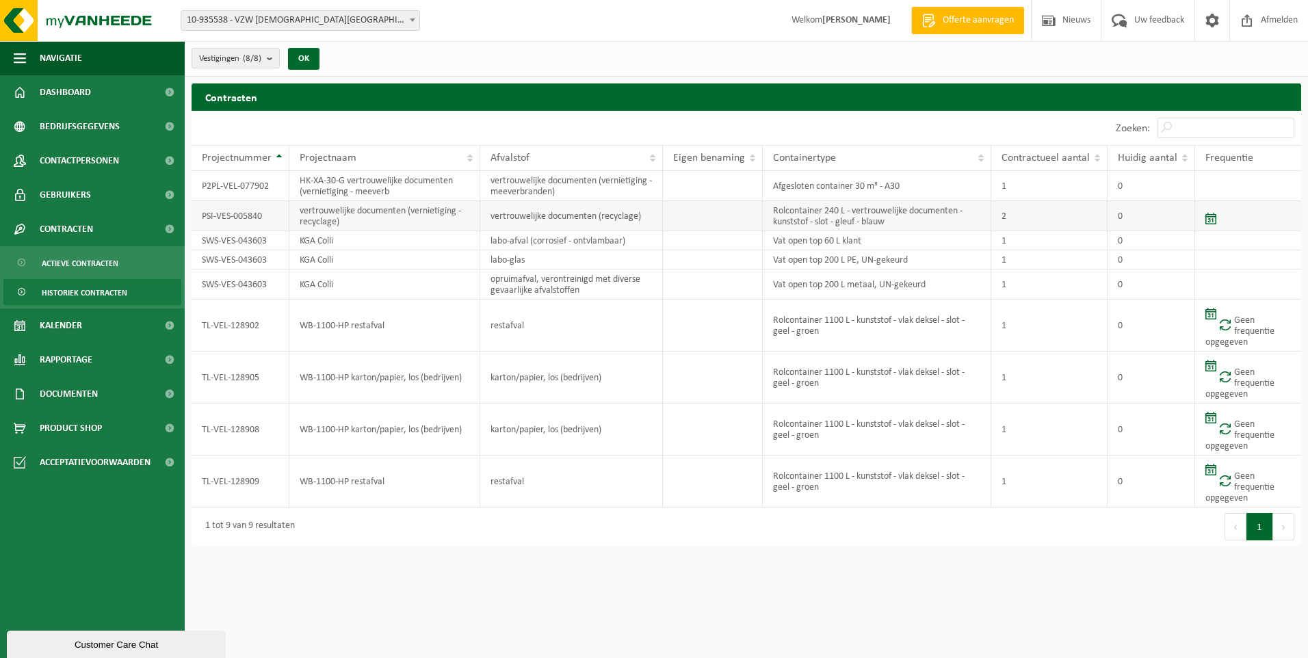
click at [1207, 221] on span at bounding box center [1211, 219] width 11 height 12
click at [1238, 218] on td at bounding box center [1248, 216] width 106 height 30
click at [52, 361] on span "Rapportage" at bounding box center [66, 360] width 53 height 34
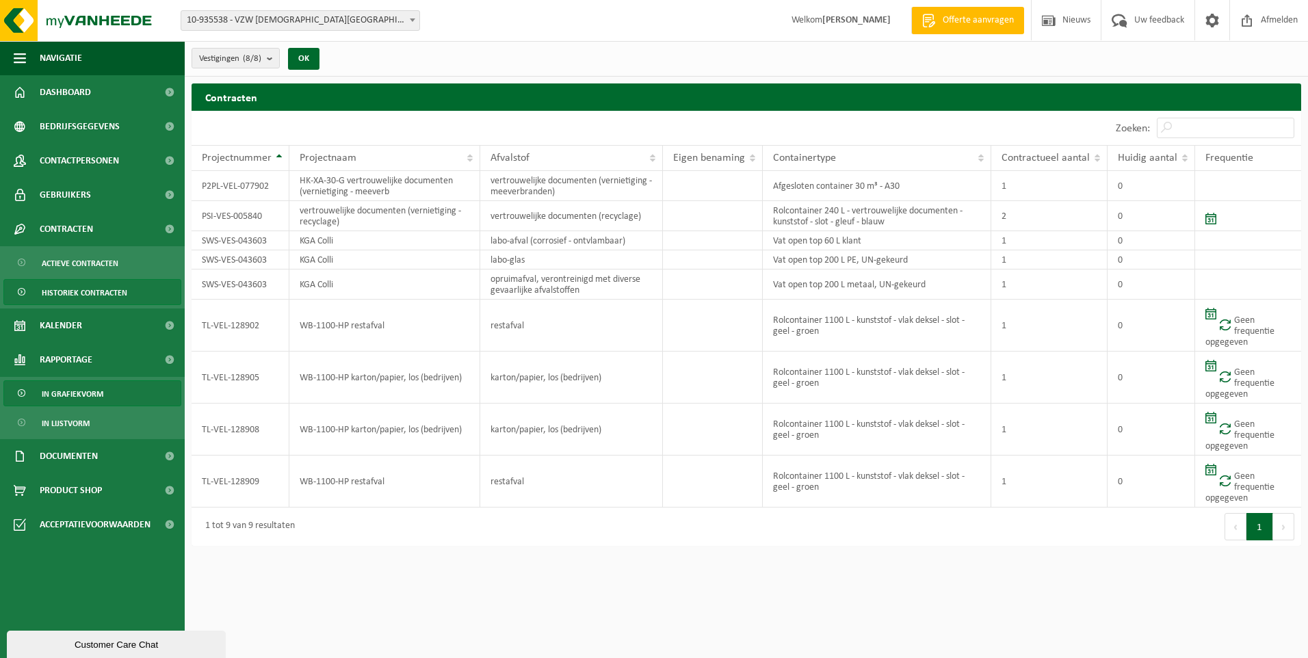
click at [57, 392] on span "In grafiekvorm" at bounding box center [73, 394] width 62 height 26
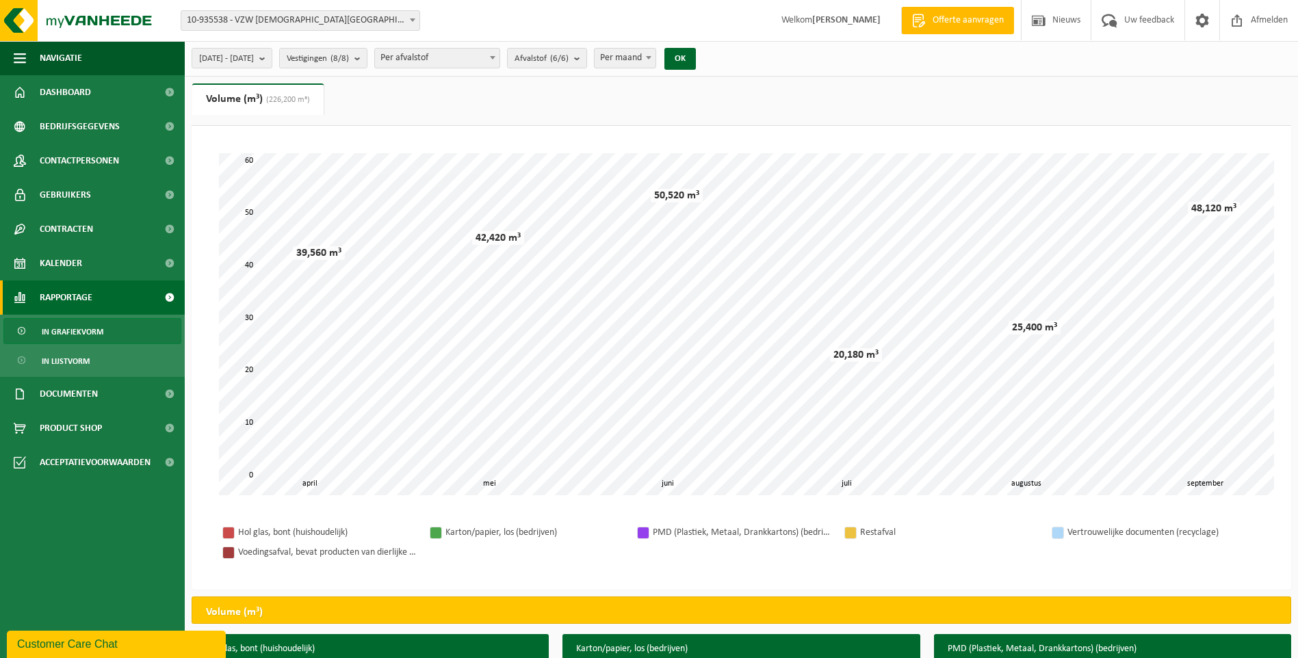
click at [1145, 530] on div "Vertrouwelijke documenten (recyclage)" at bounding box center [1156, 532] width 178 height 17
click at [82, 401] on span "Documenten" at bounding box center [69, 394] width 58 height 34
click at [68, 432] on span "Facturen" at bounding box center [60, 428] width 36 height 26
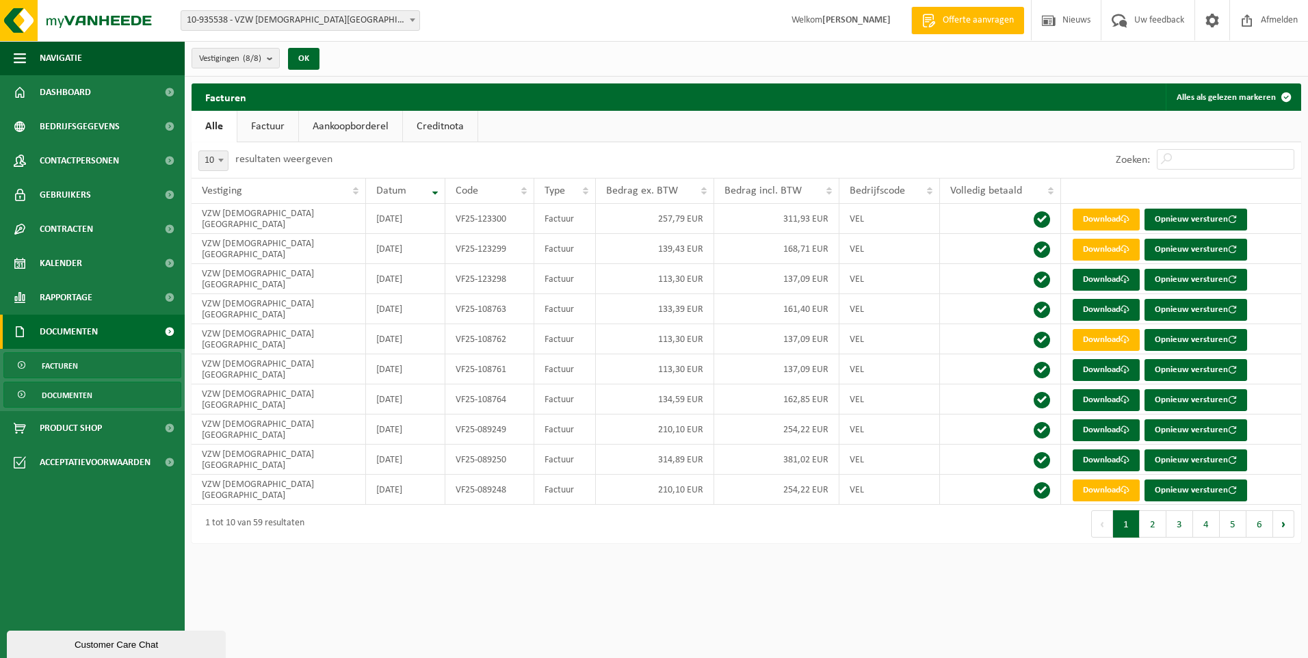
click at [64, 398] on span "Documenten" at bounding box center [67, 395] width 51 height 26
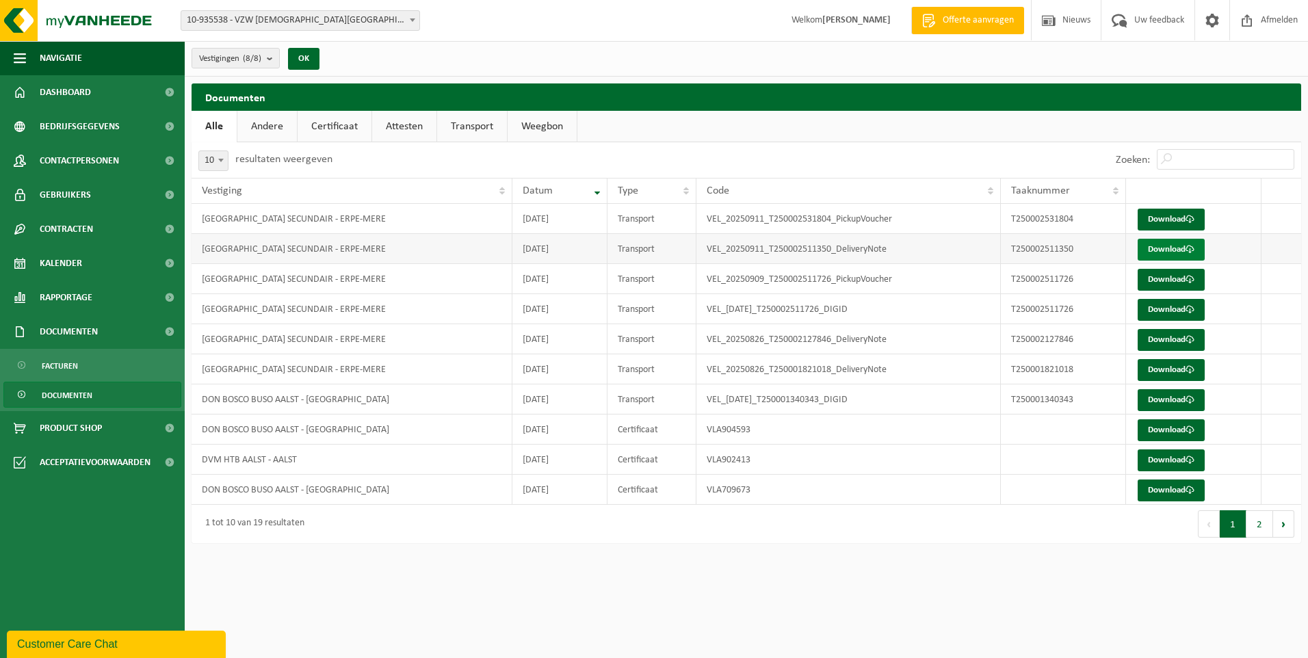
click at [1176, 246] on link "Download" at bounding box center [1171, 250] width 67 height 22
click at [1164, 213] on link "Download" at bounding box center [1171, 220] width 67 height 22
click at [1173, 278] on link "Download" at bounding box center [1171, 280] width 67 height 22
click at [1164, 317] on link "Download" at bounding box center [1171, 310] width 67 height 22
click at [1173, 362] on link "Download" at bounding box center [1171, 370] width 67 height 22
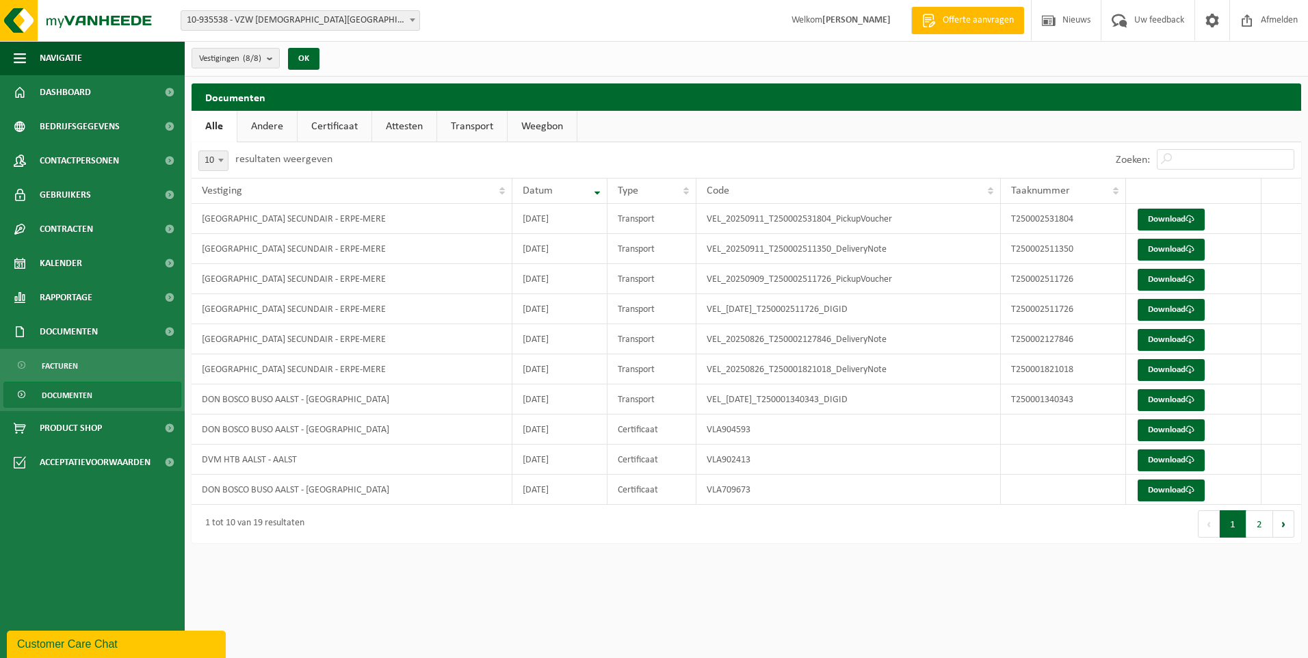
click at [74, 398] on span "Documenten" at bounding box center [67, 395] width 51 height 26
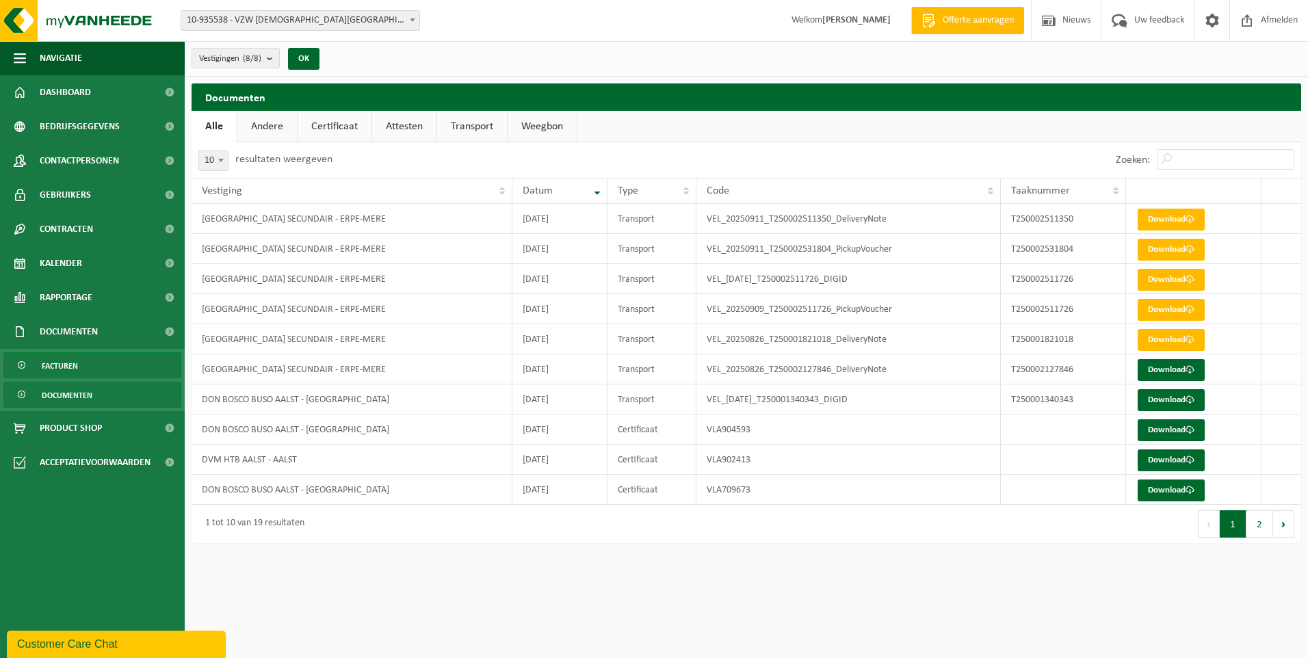
click at [61, 370] on span "Facturen" at bounding box center [60, 366] width 36 height 26
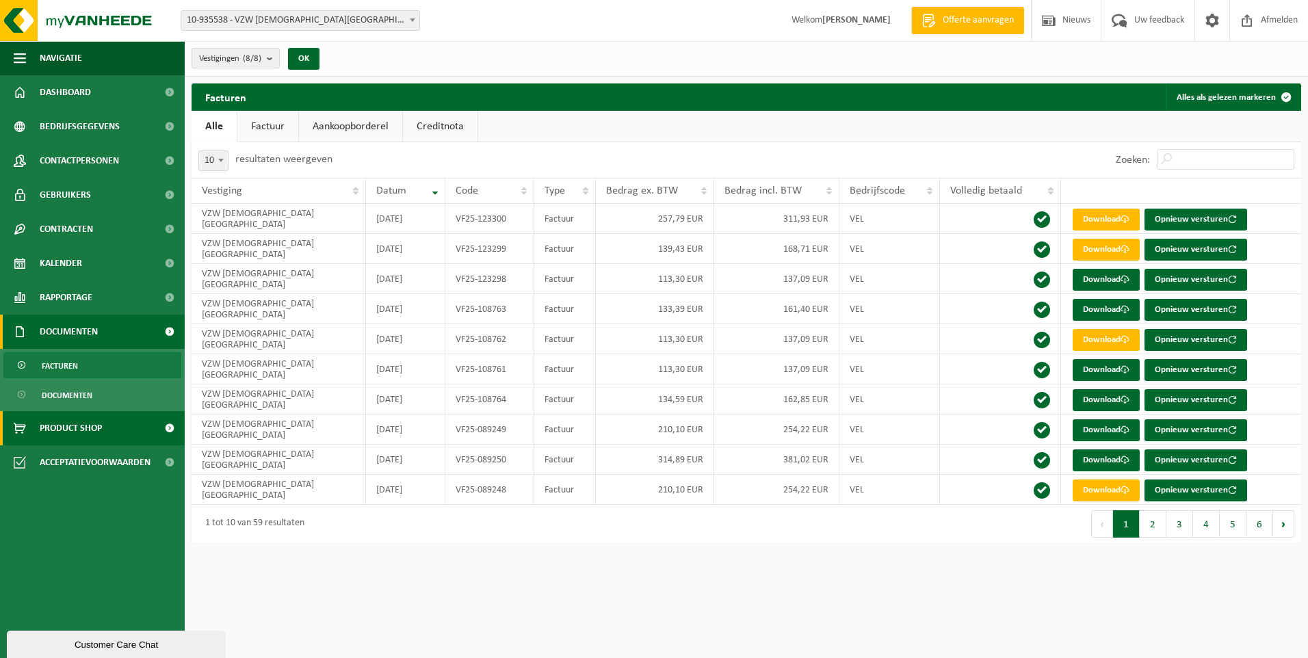
click at [64, 428] on span "Product Shop" at bounding box center [71, 428] width 62 height 34
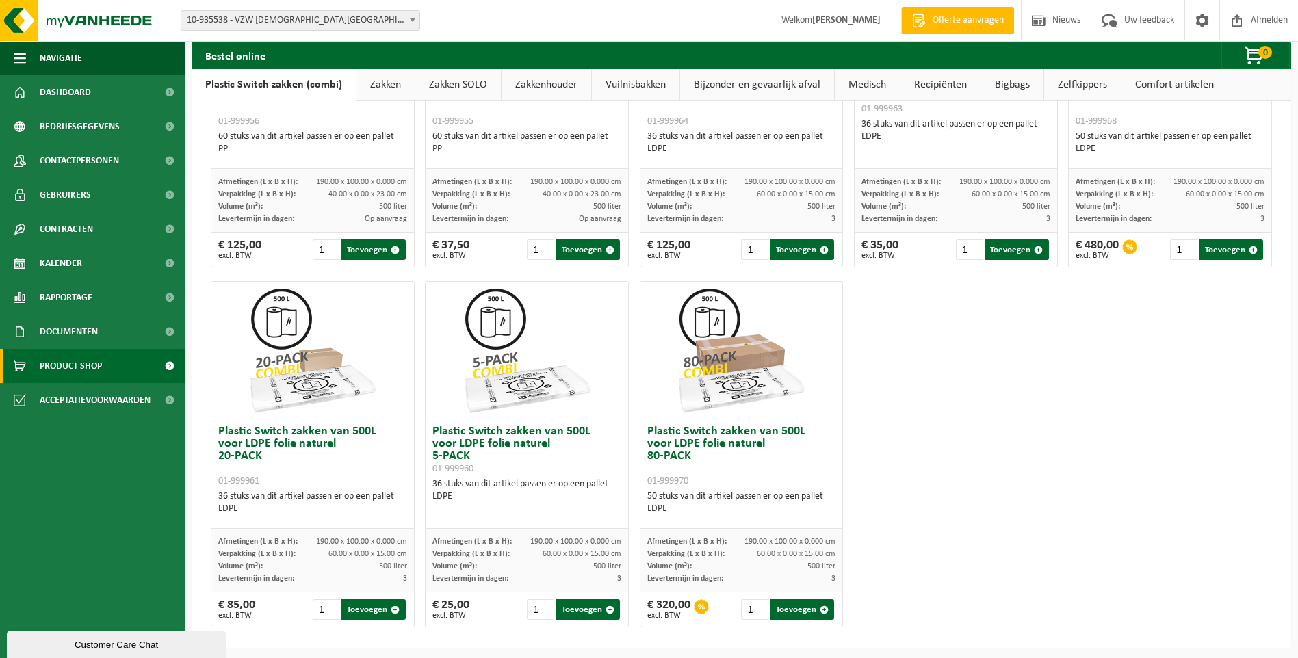
scroll to position [626, 0]
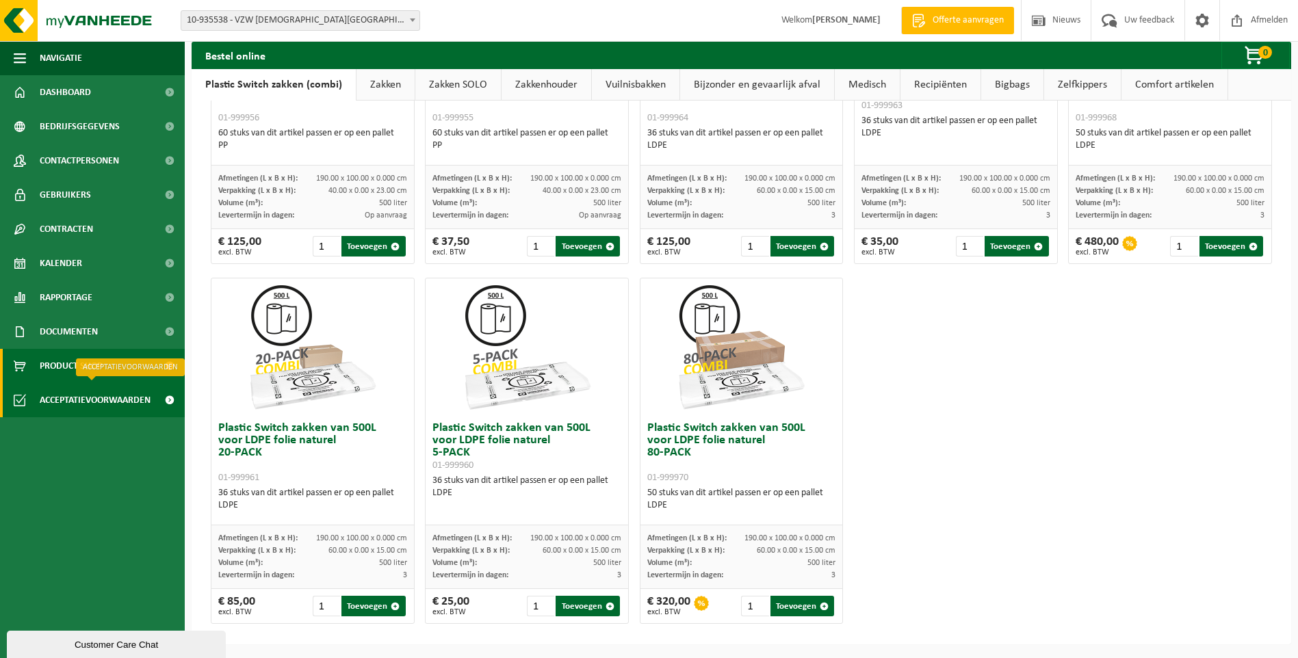
click at [88, 393] on span "Acceptatievoorwaarden" at bounding box center [95, 400] width 111 height 34
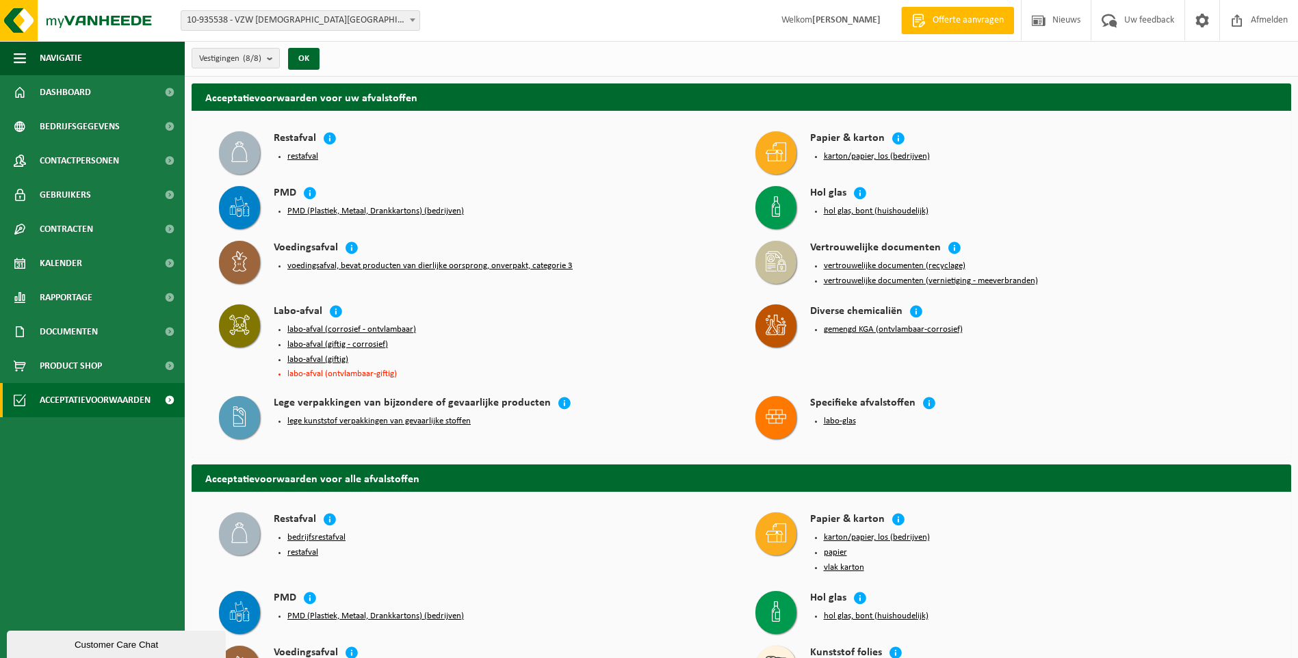
click at [884, 281] on button "vertrouwelijke documenten (vernietiging - meeverbranden)" at bounding box center [931, 281] width 214 height 11
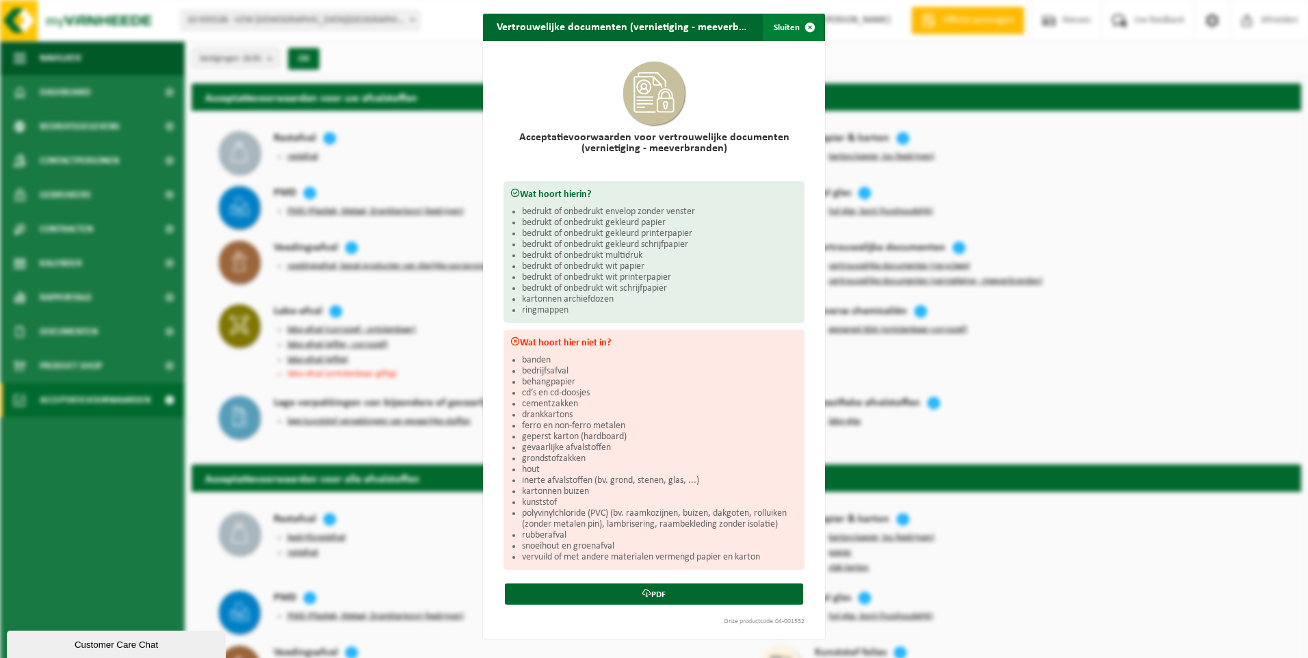
click at [804, 27] on span "button" at bounding box center [809, 27] width 27 height 27
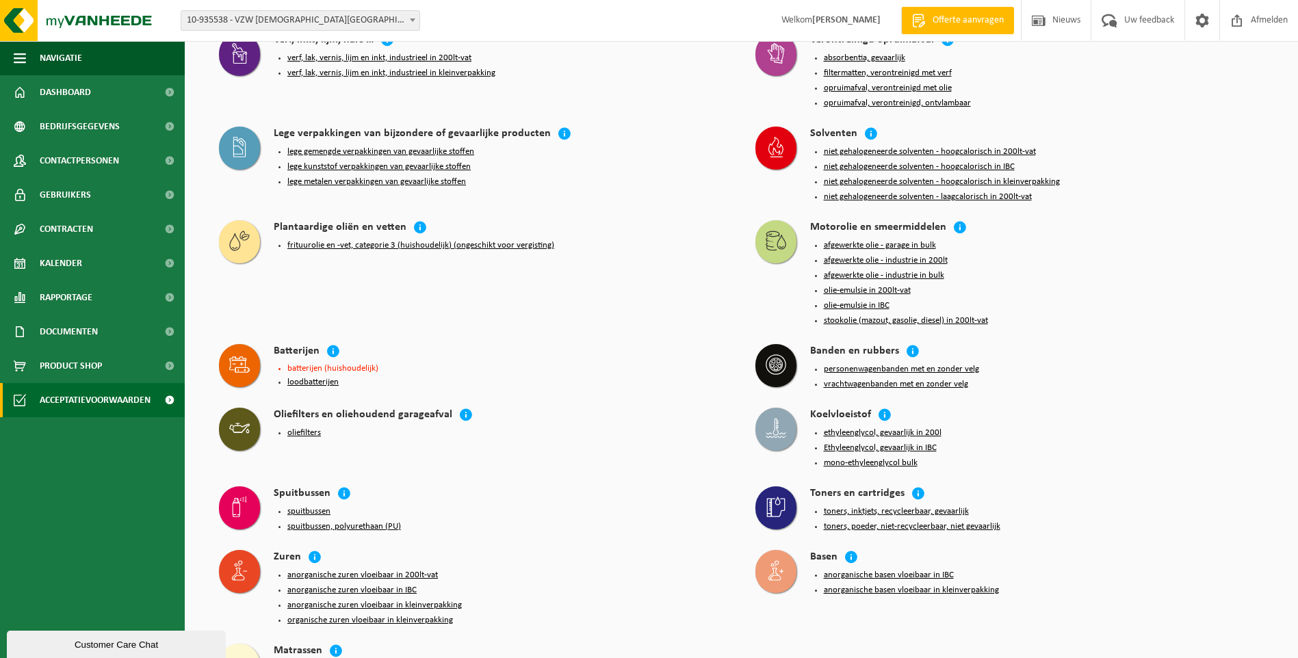
scroll to position [1390, 0]
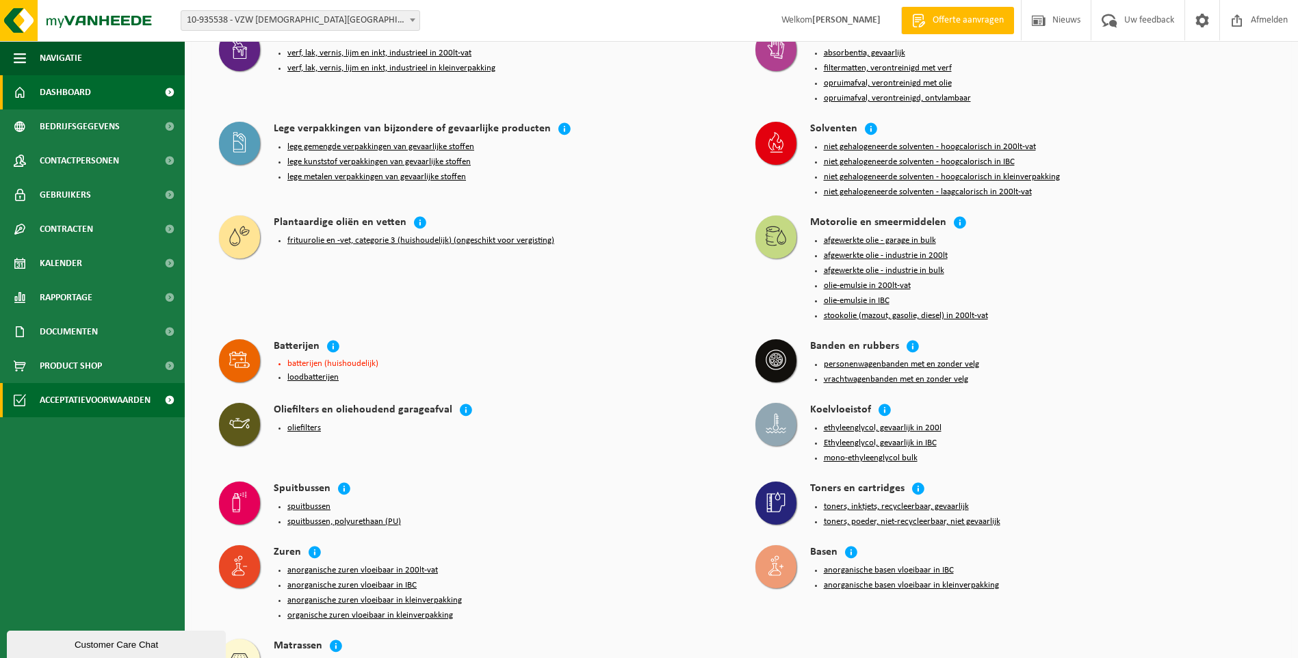
click at [79, 93] on span "Dashboard" at bounding box center [65, 92] width 51 height 34
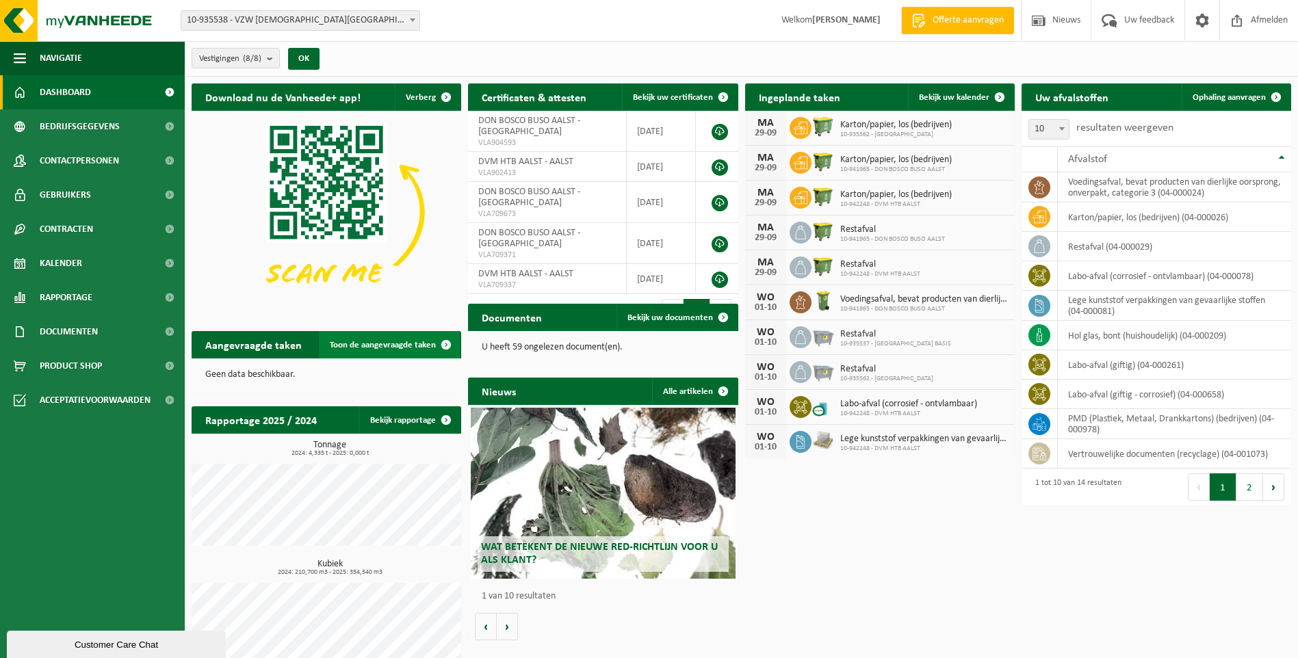
click at [397, 342] on span "Toon de aangevraagde taken" at bounding box center [383, 345] width 106 height 9
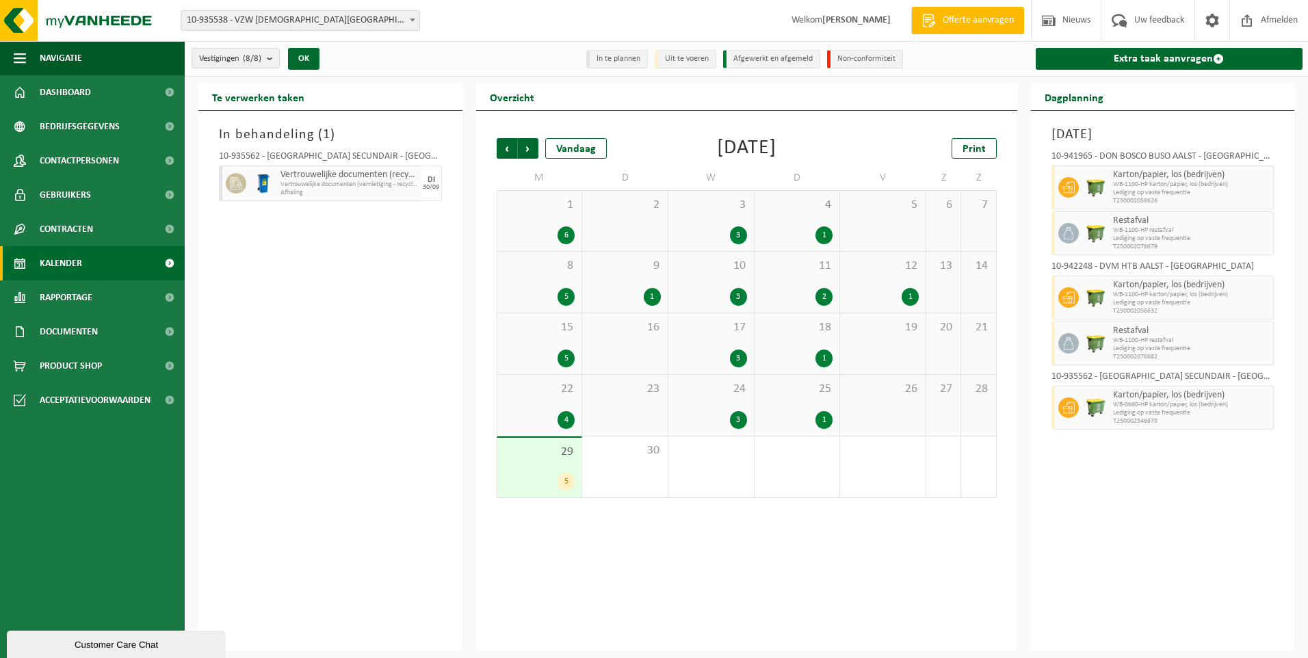
click at [363, 185] on span "Vertrouwelijke documenten (vernietiging - recyclage)" at bounding box center [350, 185] width 138 height 8
click at [90, 91] on span "Dashboard" at bounding box center [65, 92] width 51 height 34
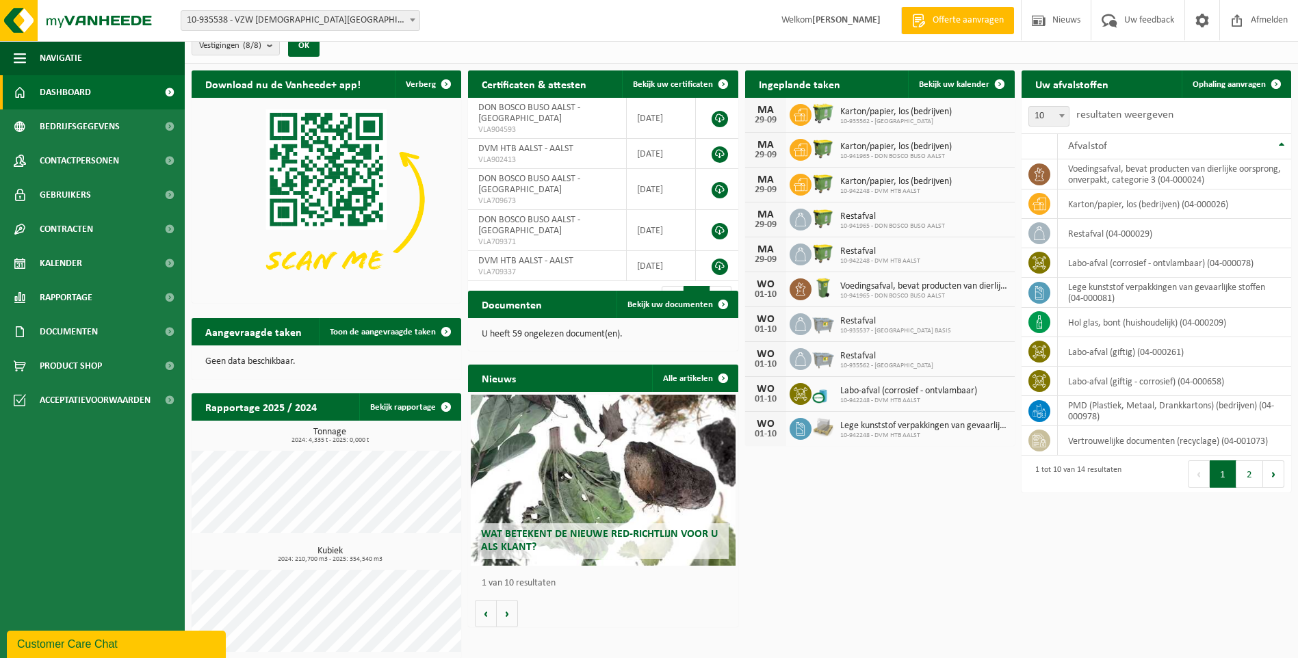
scroll to position [20, 0]
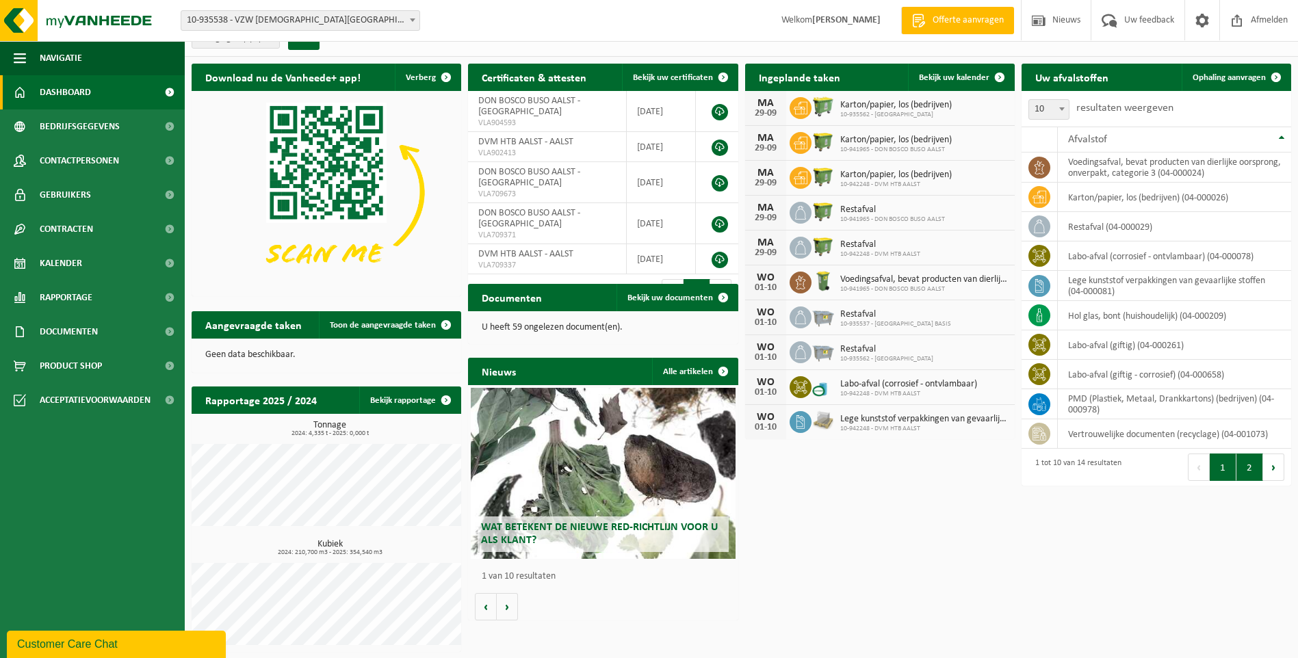
click at [1246, 465] on button "2" at bounding box center [1249, 467] width 27 height 27
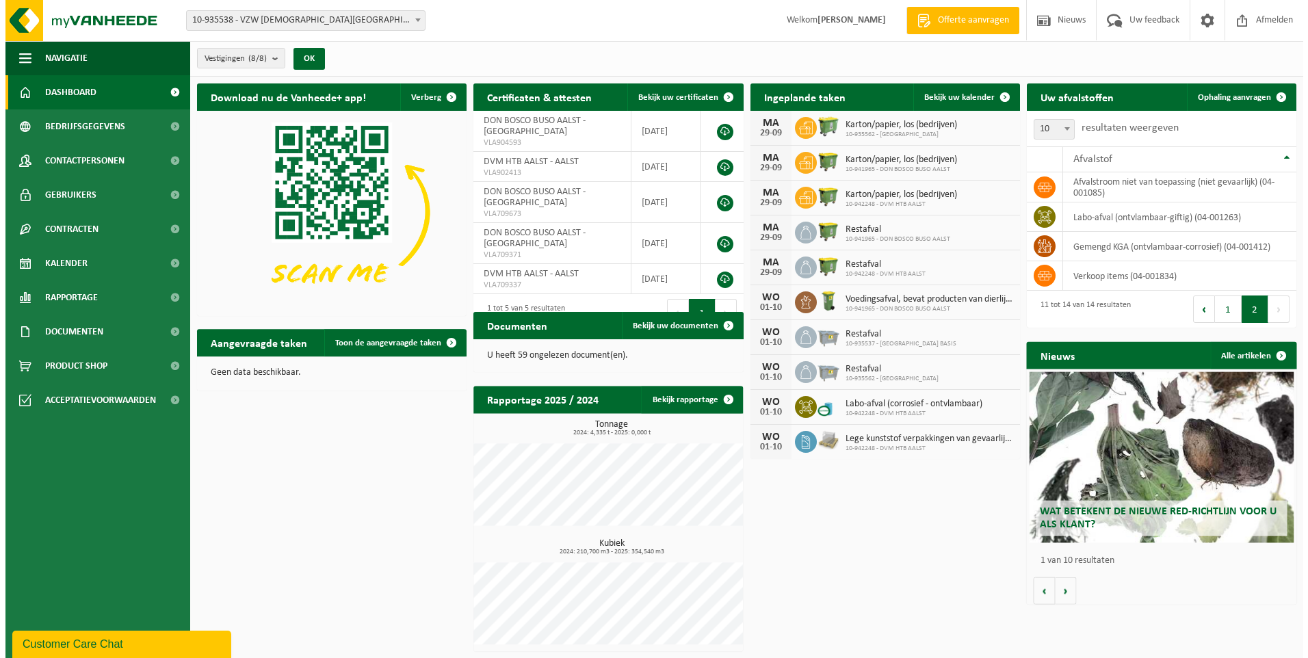
scroll to position [0, 0]
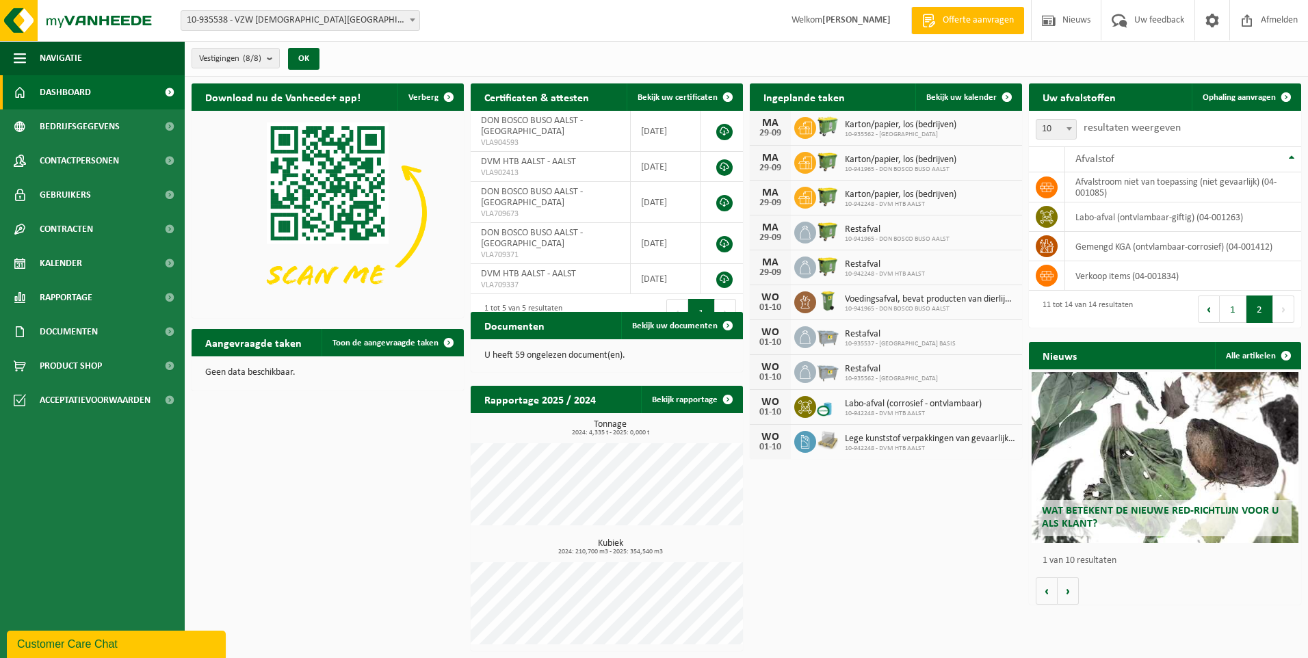
drag, startPoint x: 830, startPoint y: 525, endPoint x: 836, endPoint y: 534, distance: 10.3
click at [836, 534] on div "Download nu de Vanheede+ app! Verberg Certificaten & attesten Bekijk uw certifi…" at bounding box center [746, 368] width 1117 height 582
click at [1149, 23] on span "Uw feedback" at bounding box center [1159, 20] width 57 height 40
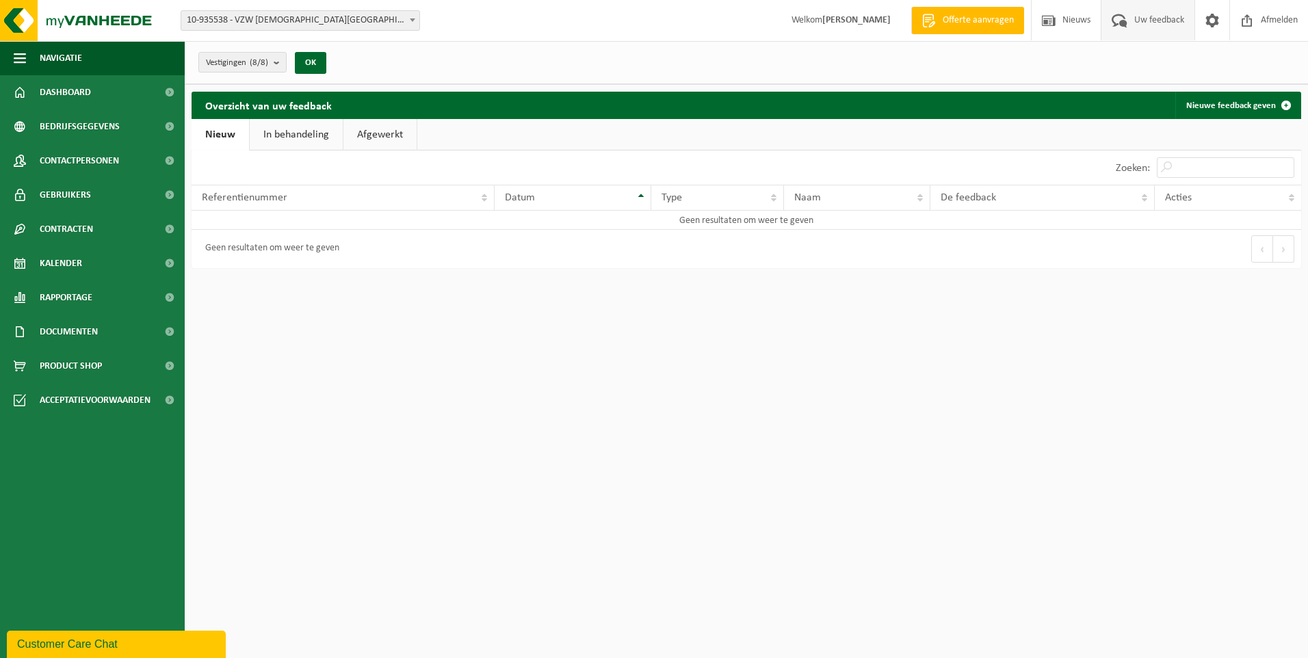
click at [287, 135] on link "In behandeling" at bounding box center [296, 134] width 93 height 31
click at [383, 134] on link "Afgewerkt" at bounding box center [382, 134] width 73 height 31
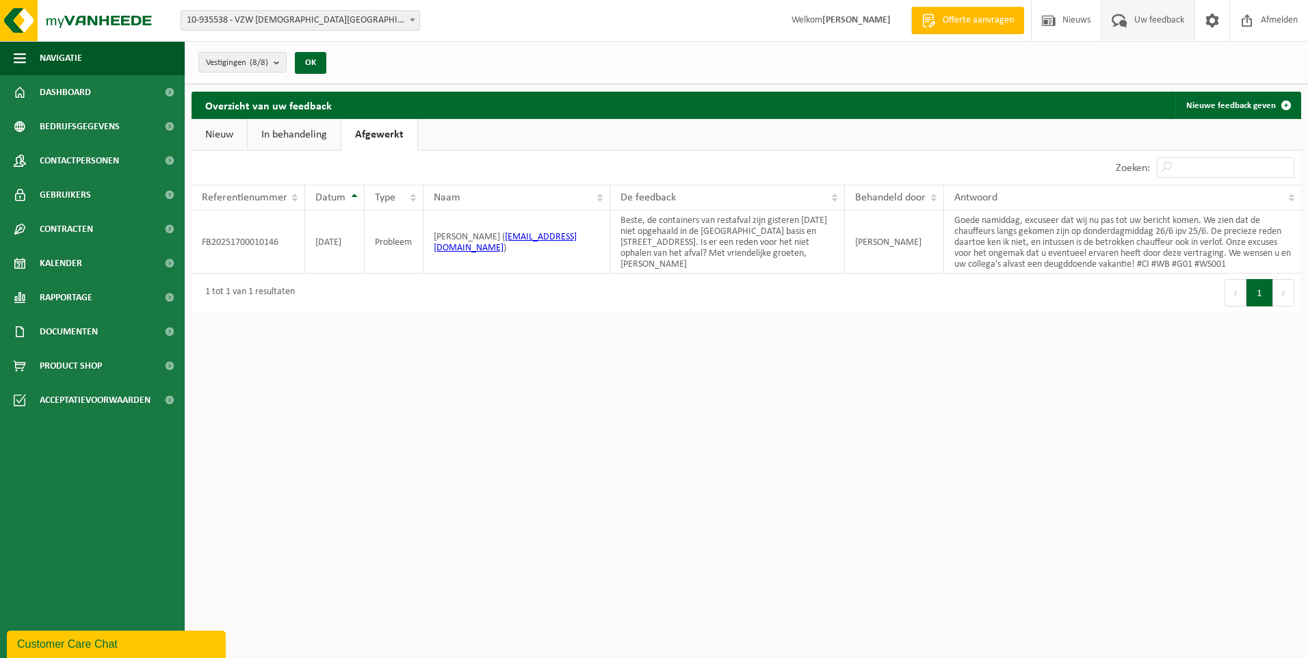
click at [212, 133] on link "Nieuw" at bounding box center [219, 134] width 55 height 31
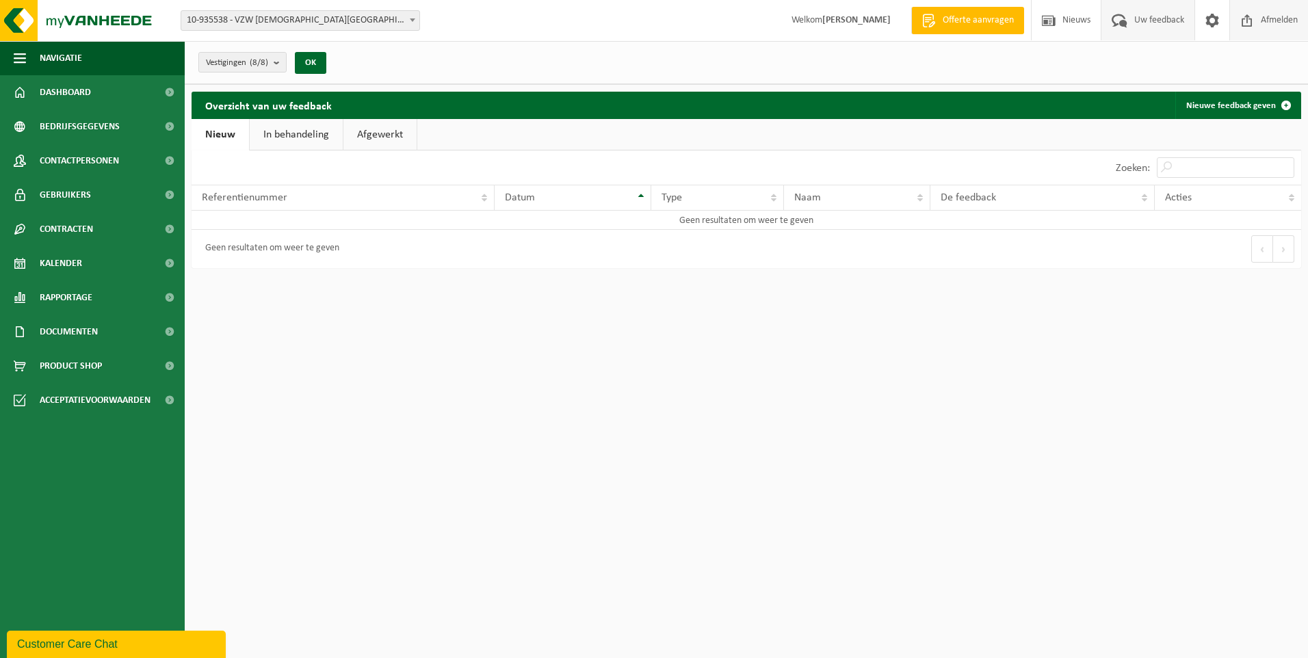
click at [1262, 12] on span "Afmelden" at bounding box center [1280, 20] width 44 height 40
